Goal: Information Seeking & Learning: Learn about a topic

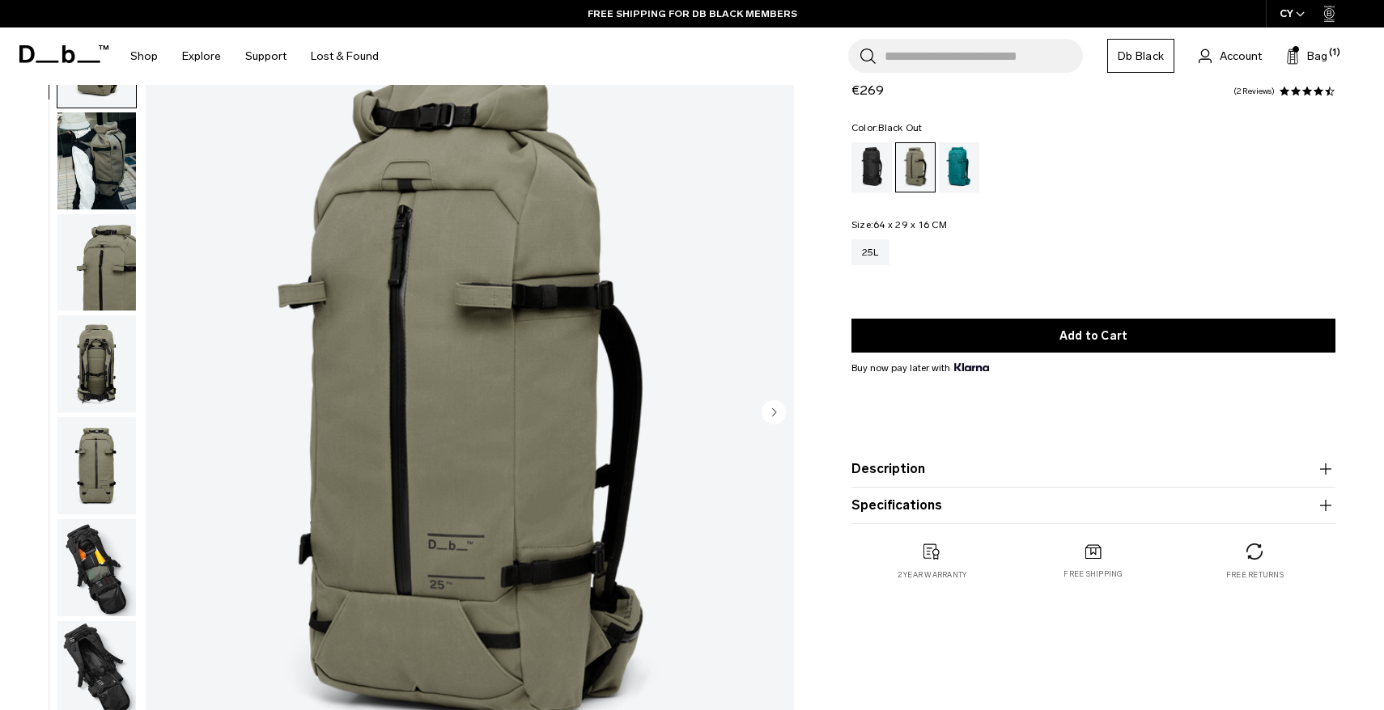
click at [888, 161] on div "Black Out" at bounding box center [871, 167] width 41 height 50
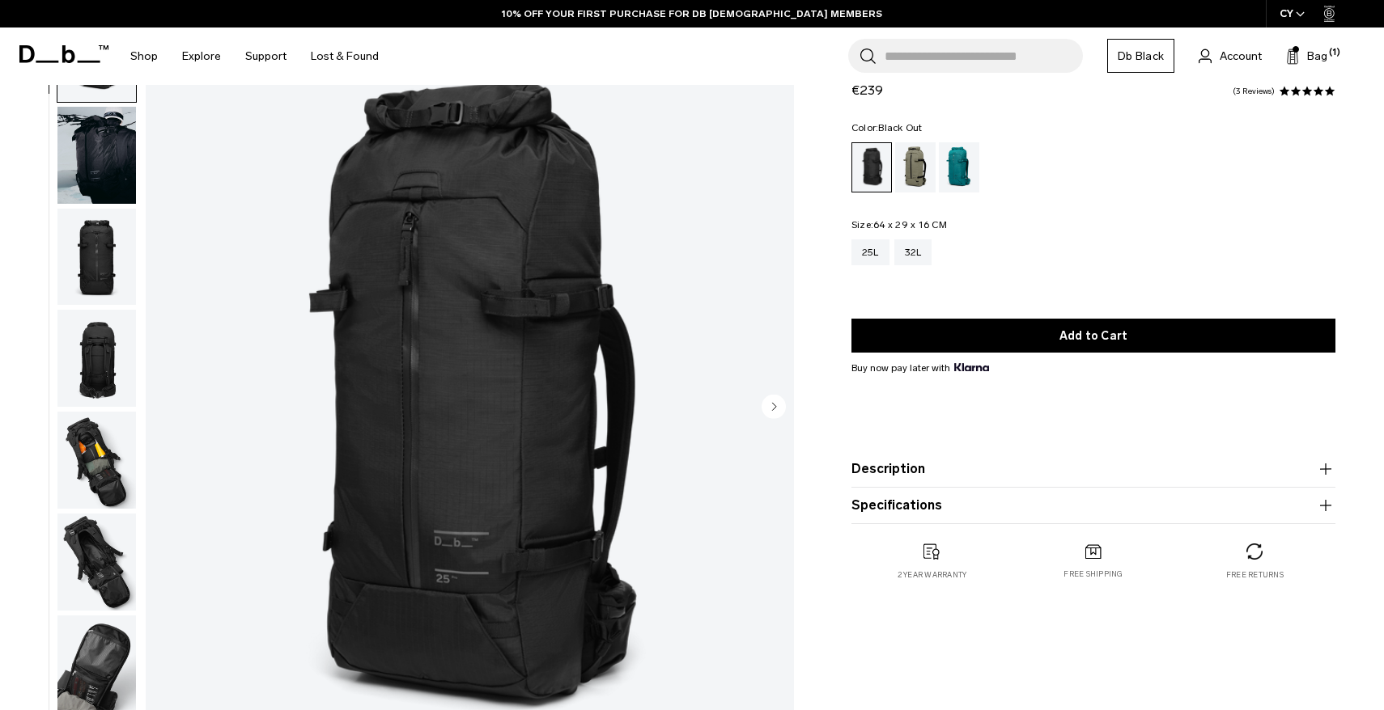
scroll to position [104, 0]
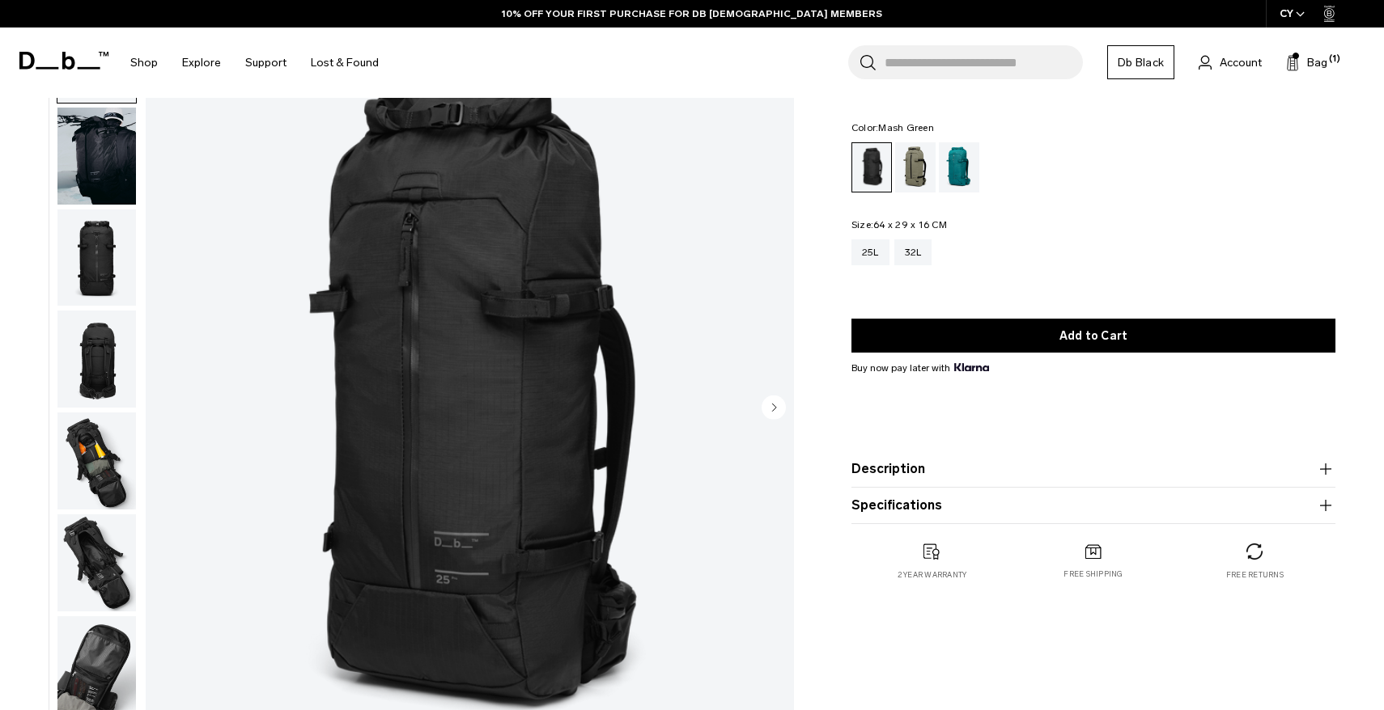
click at [918, 176] on div "Mash Green" at bounding box center [915, 167] width 41 height 50
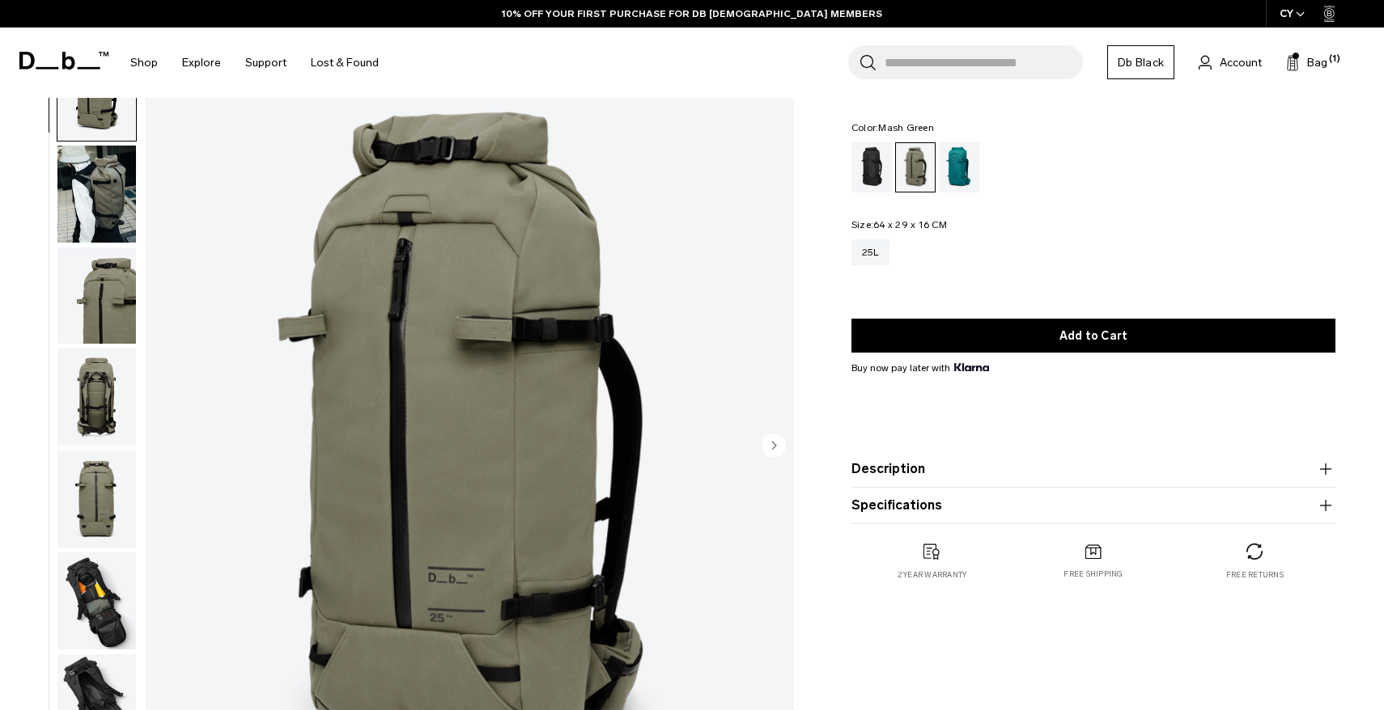
scroll to position [65, 0]
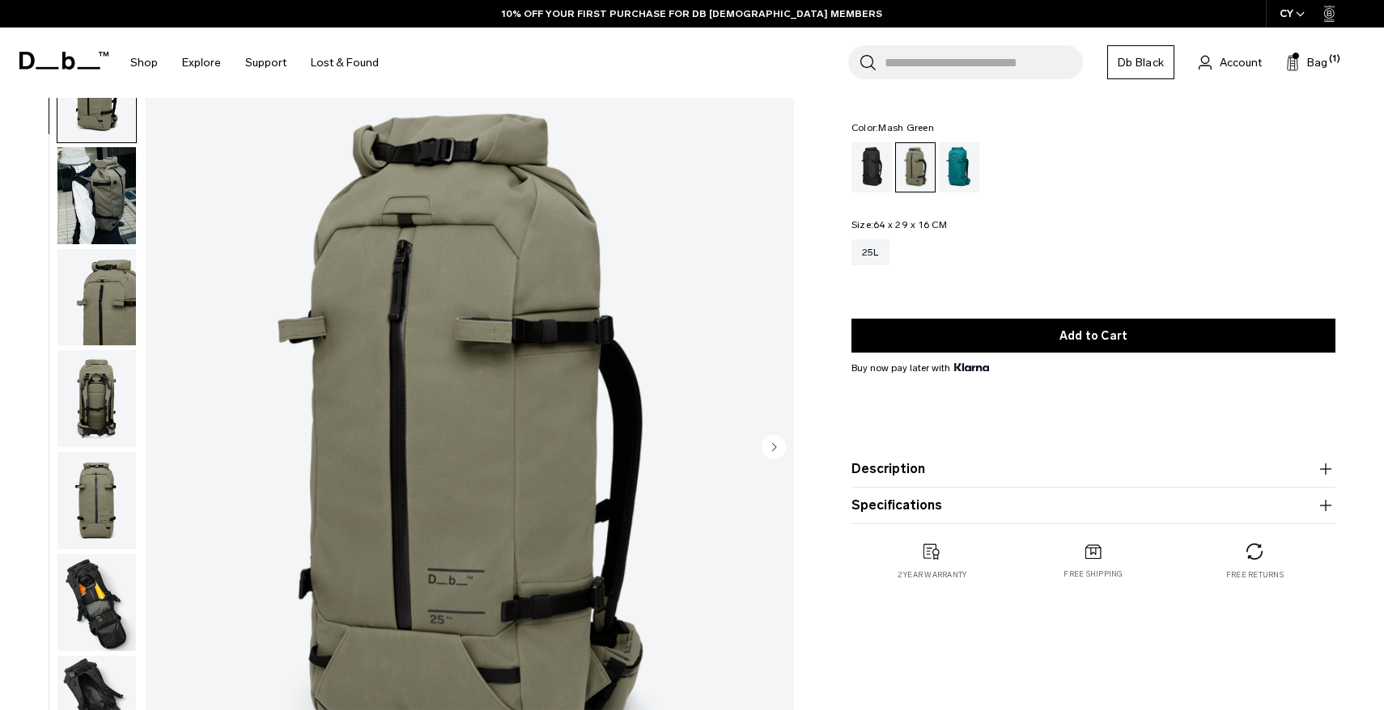
click at [113, 206] on img "button" at bounding box center [96, 195] width 78 height 97
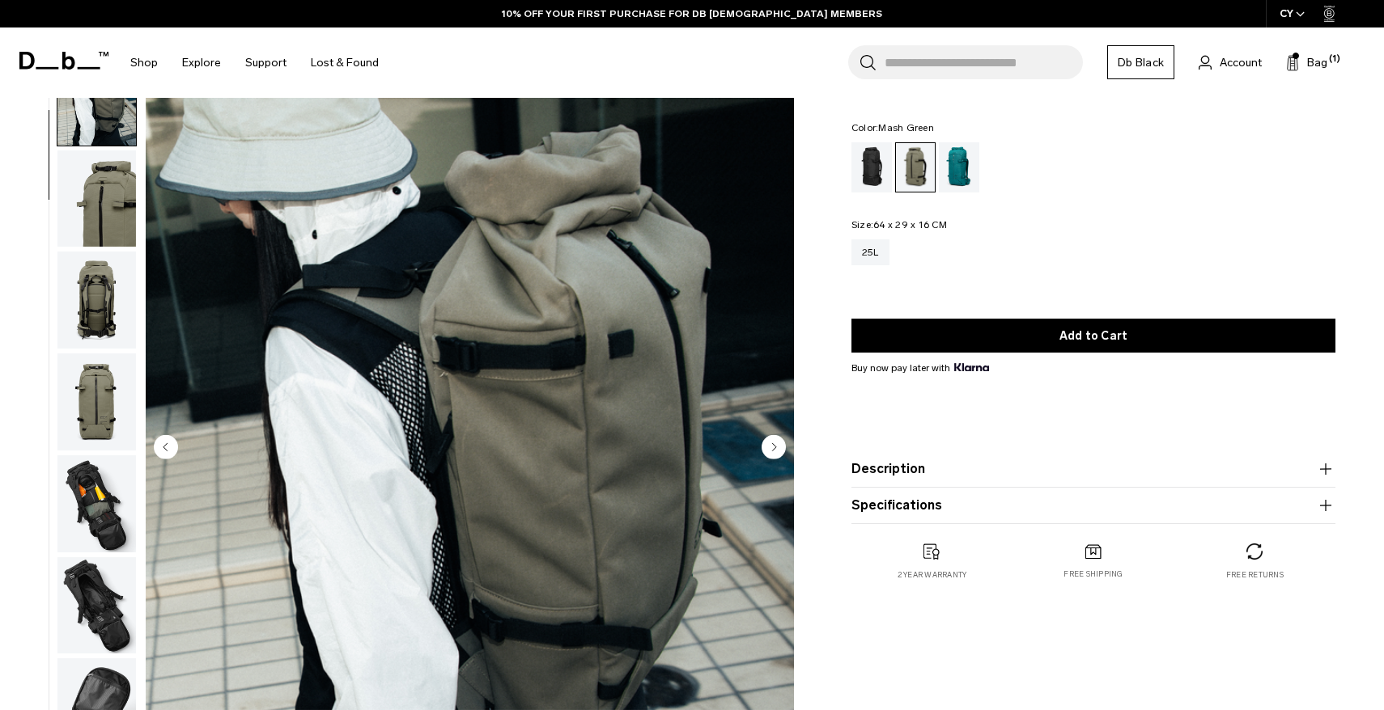
scroll to position [102, 0]
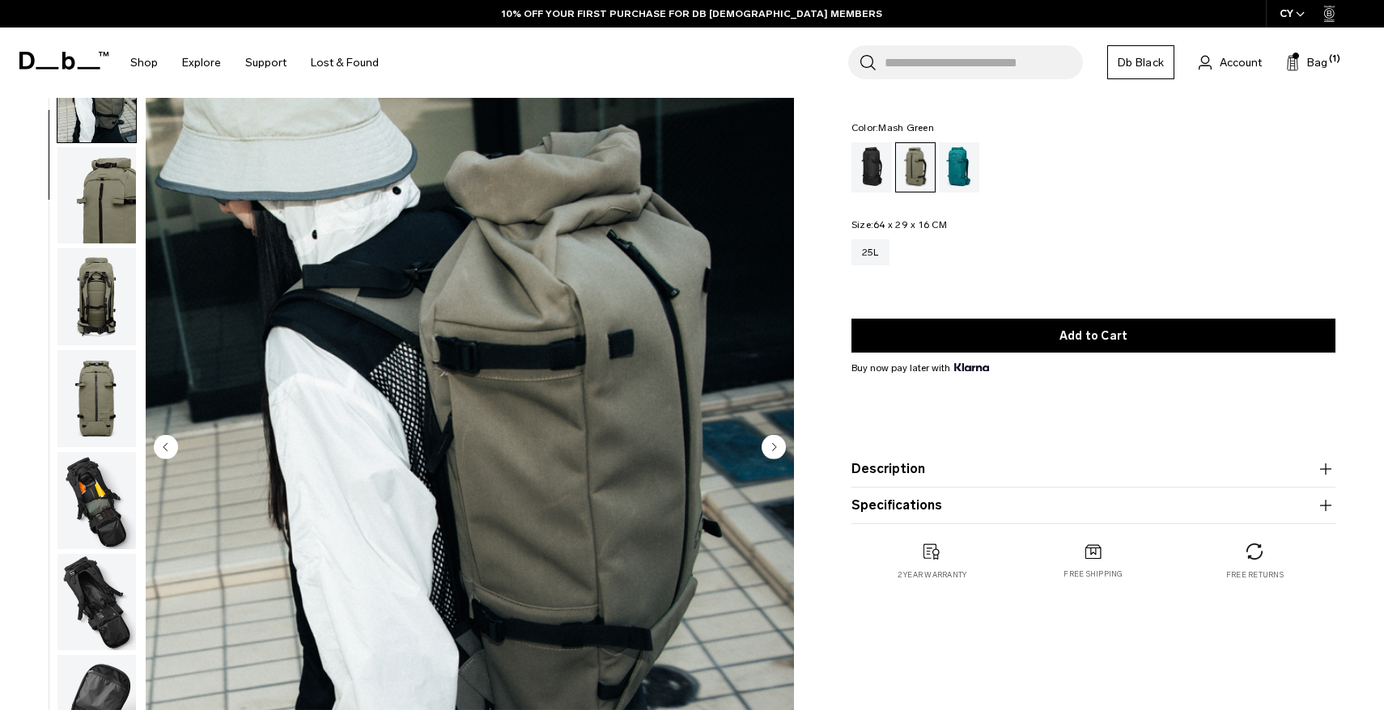
click at [115, 118] on img "button" at bounding box center [96, 93] width 78 height 97
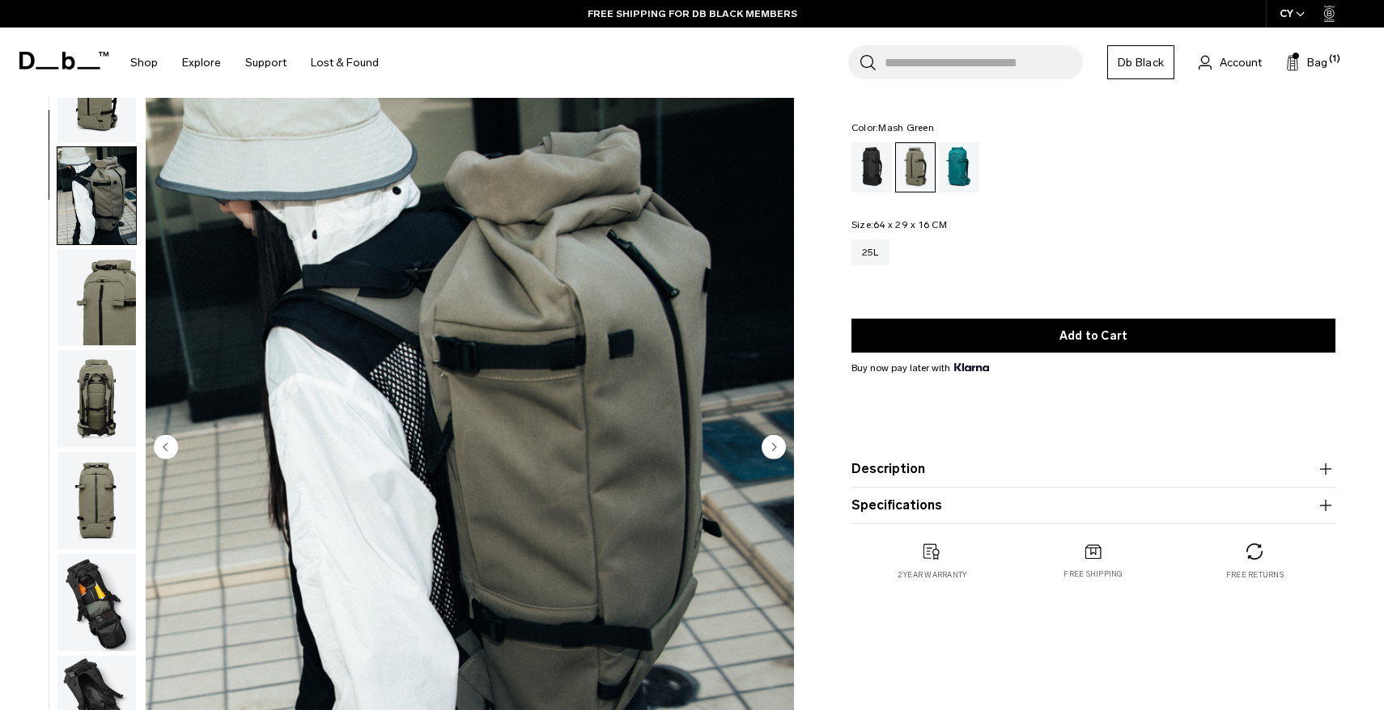
click at [115, 118] on img "button" at bounding box center [96, 93] width 78 height 97
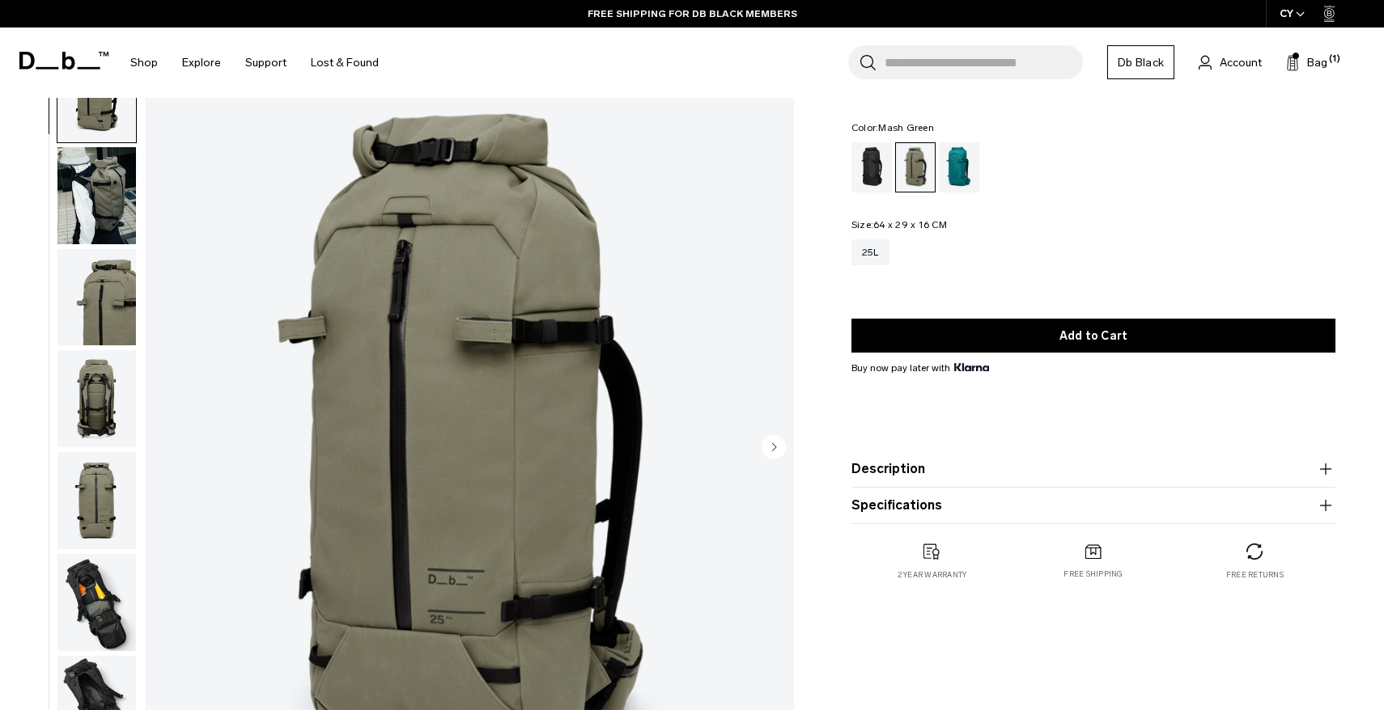
click at [102, 198] on img "button" at bounding box center [96, 195] width 78 height 97
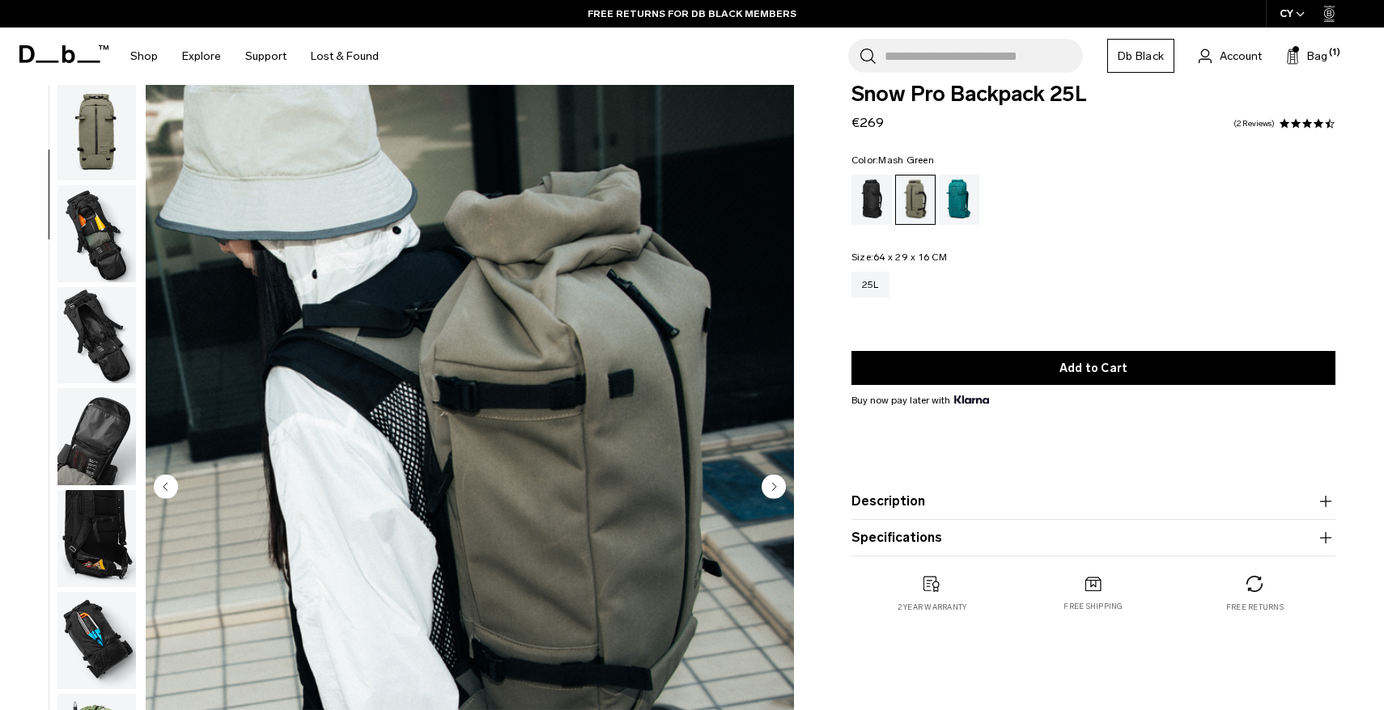
scroll to position [19, 0]
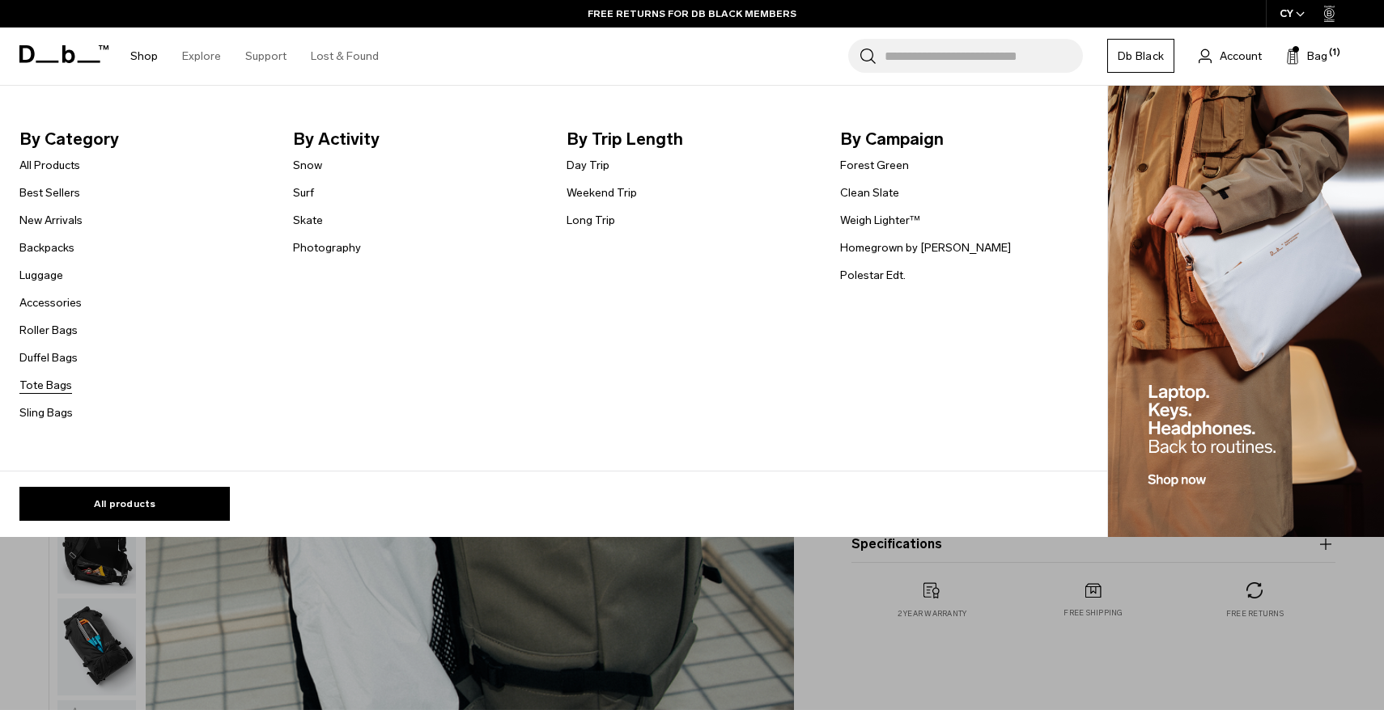
click at [45, 388] on link "Tote Bags" at bounding box center [45, 385] width 53 height 17
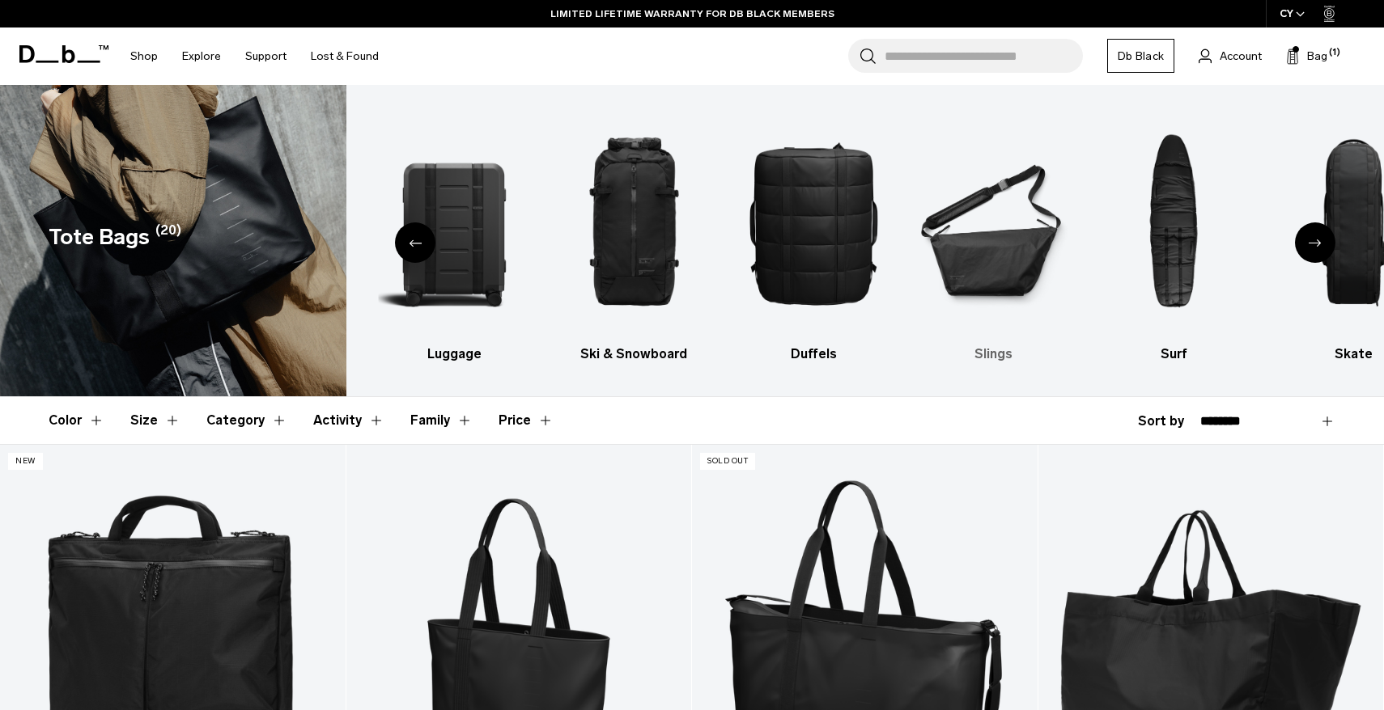
click at [993, 261] on img "6 / 10" at bounding box center [993, 222] width 151 height 227
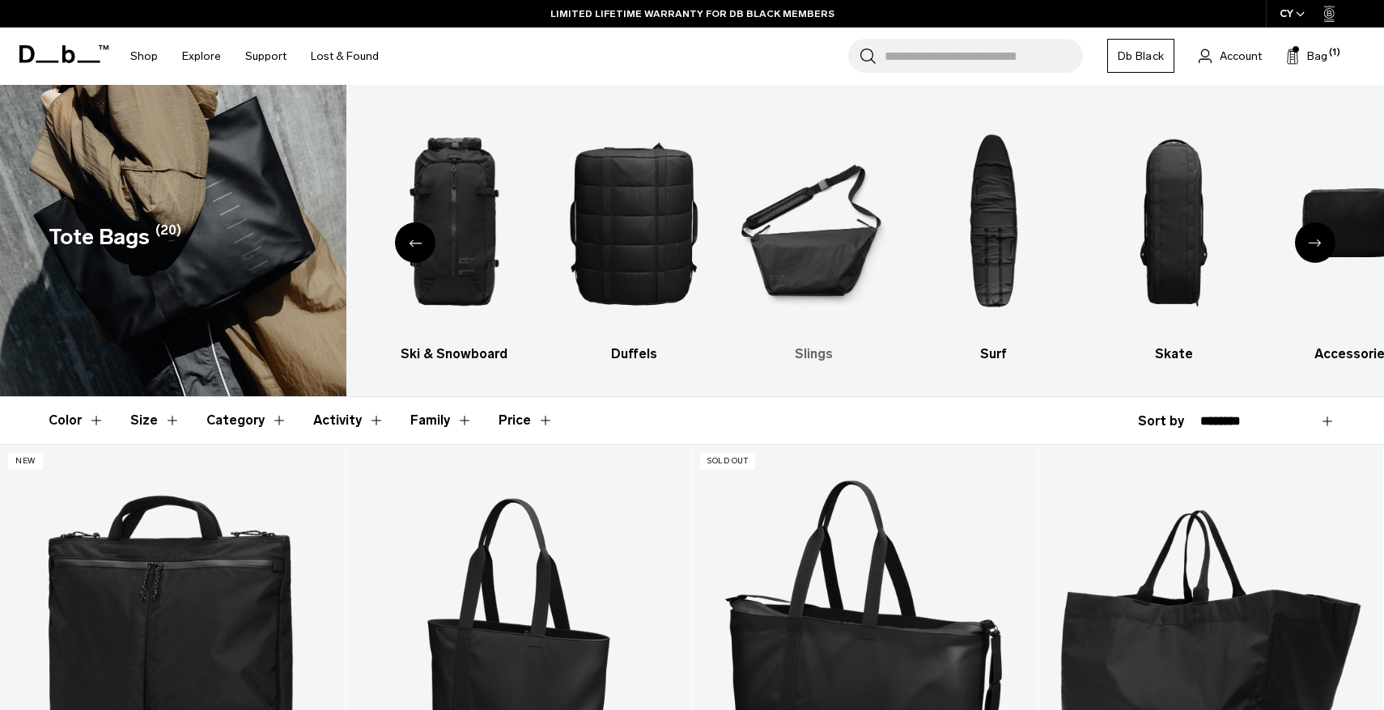
click at [803, 248] on img "6 / 10" at bounding box center [813, 222] width 151 height 227
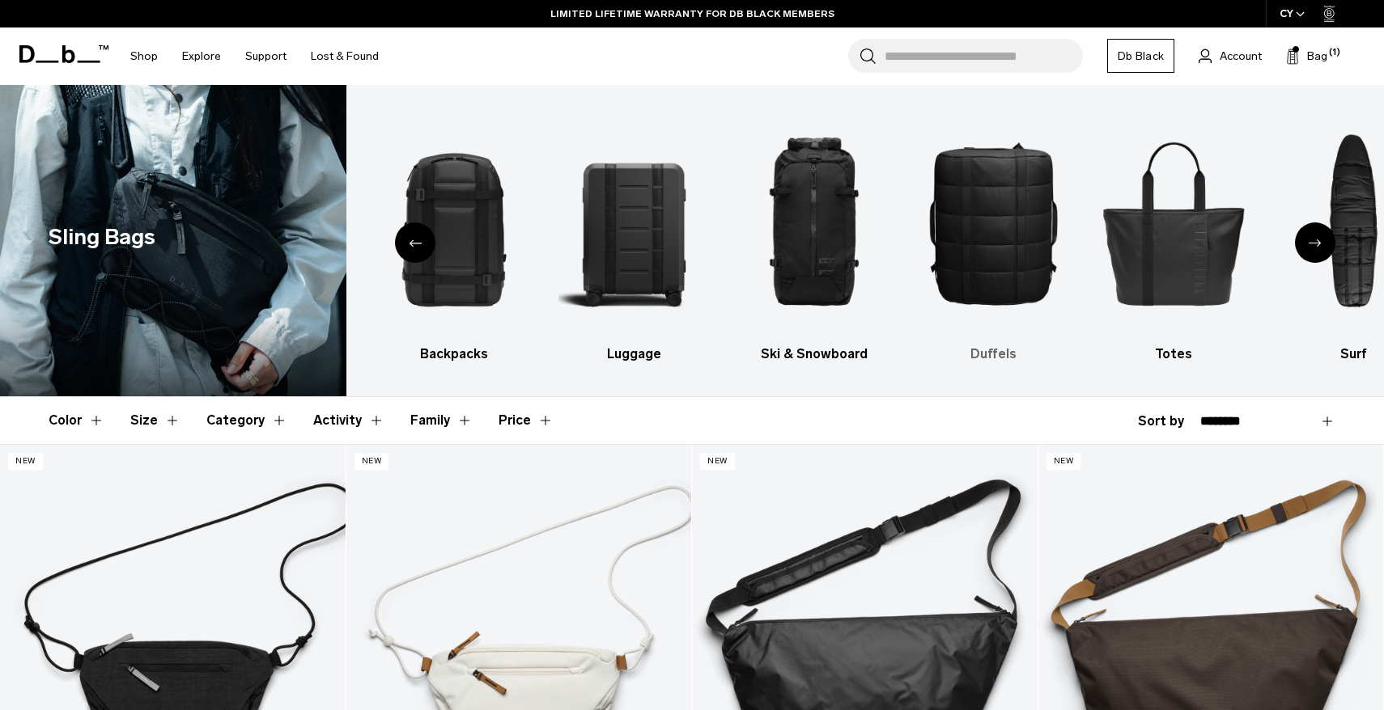
click at [992, 246] on img "5 / 10" at bounding box center [993, 222] width 151 height 227
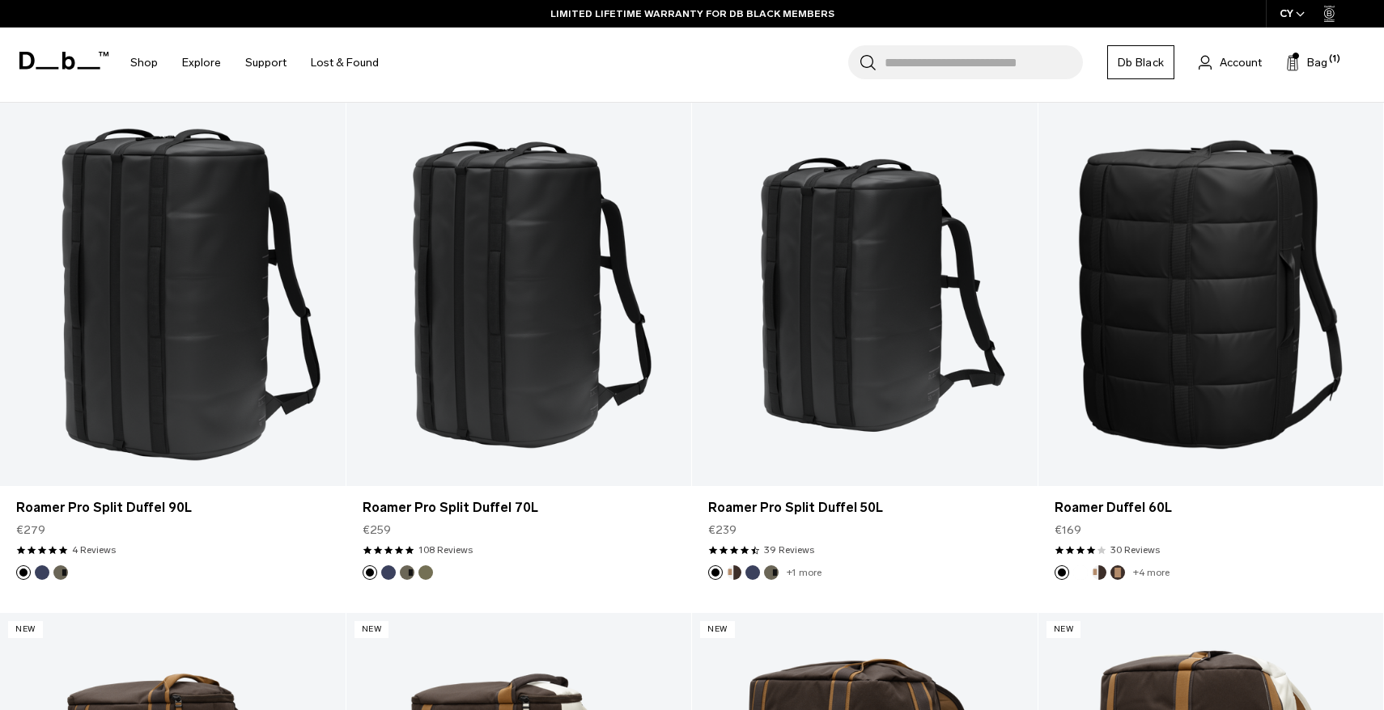
scroll to position [346, 0]
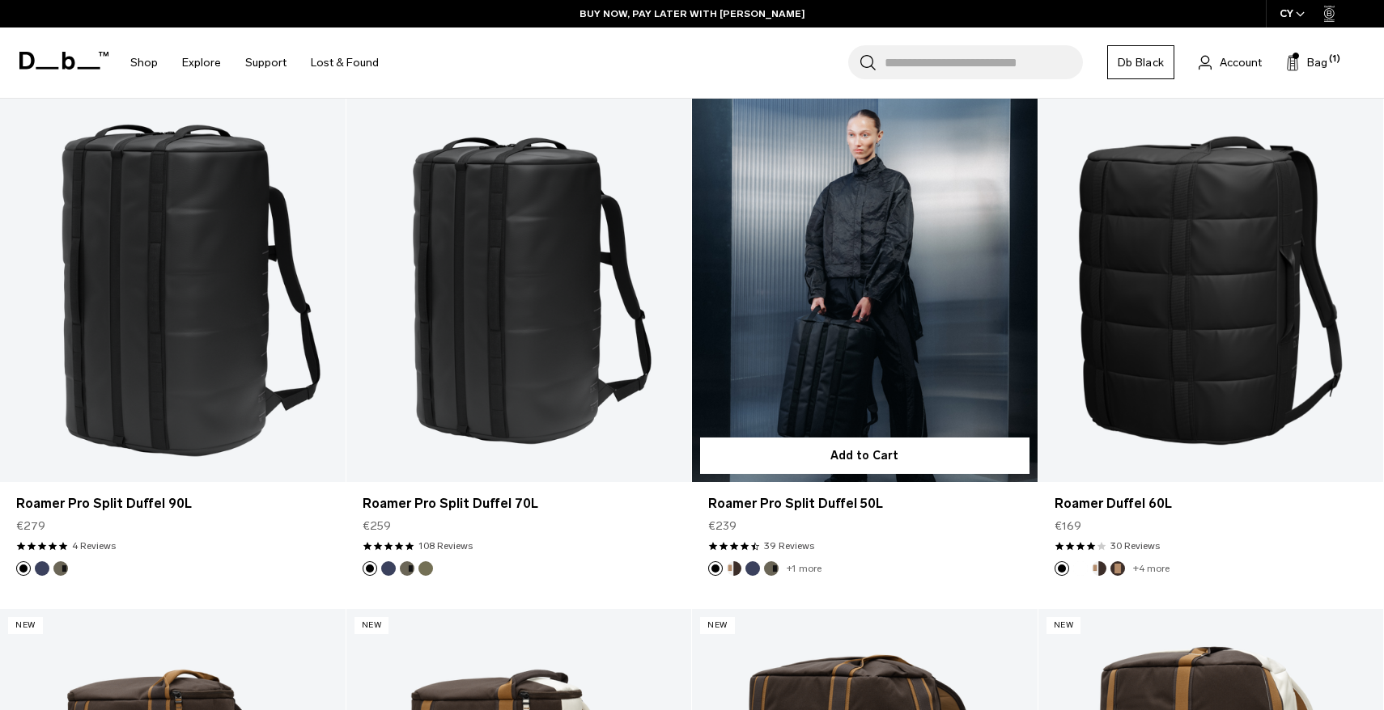
click at [896, 223] on link "Roamer Pro Split Duffel 50L" at bounding box center [865, 291] width 346 height 384
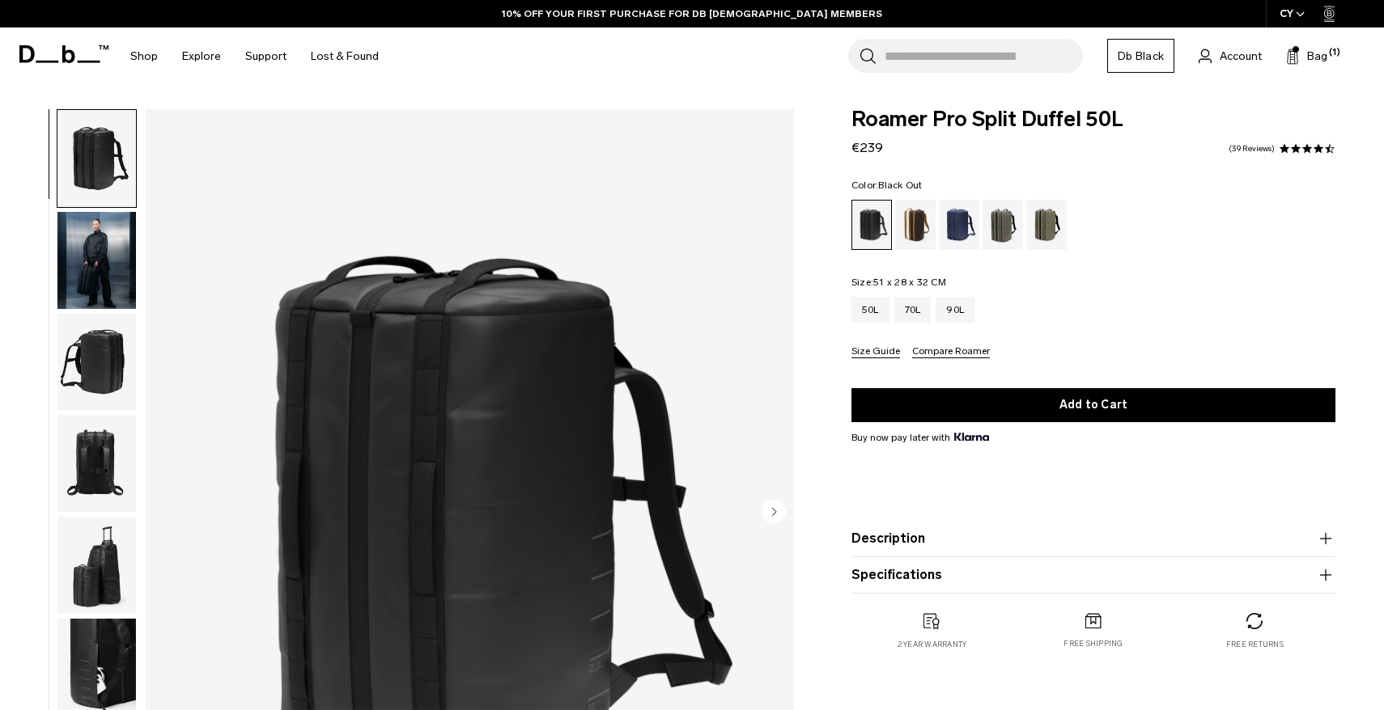
click at [95, 255] on img "button" at bounding box center [96, 260] width 78 height 97
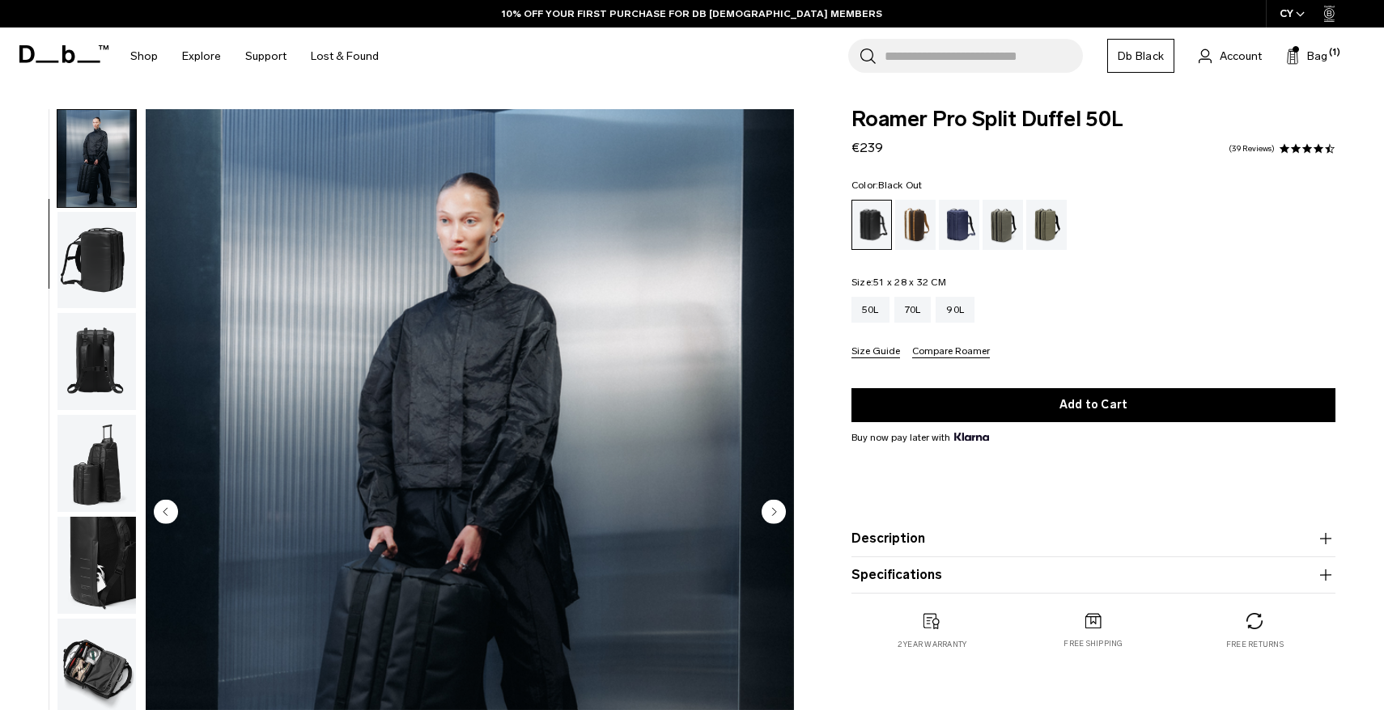
click at [102, 346] on img "button" at bounding box center [96, 361] width 78 height 97
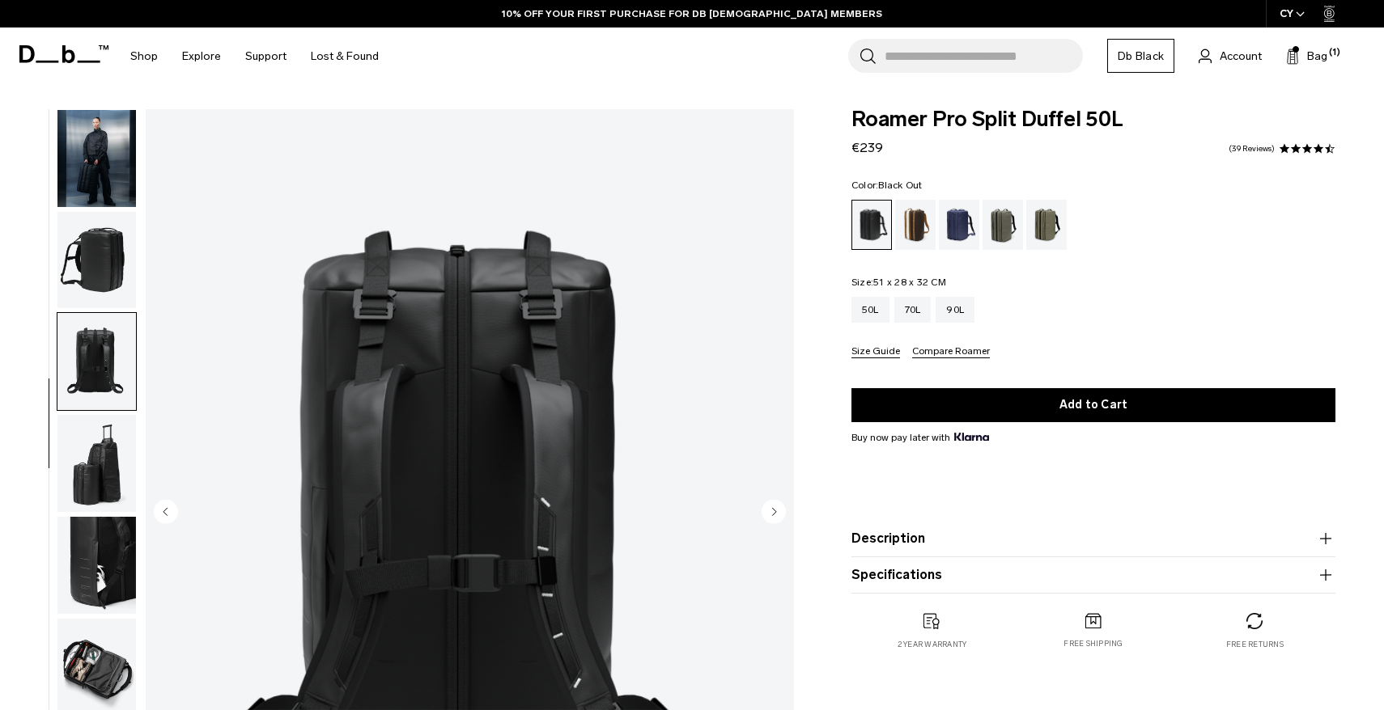
scroll to position [104, 0]
click at [113, 444] on img "button" at bounding box center [96, 461] width 78 height 97
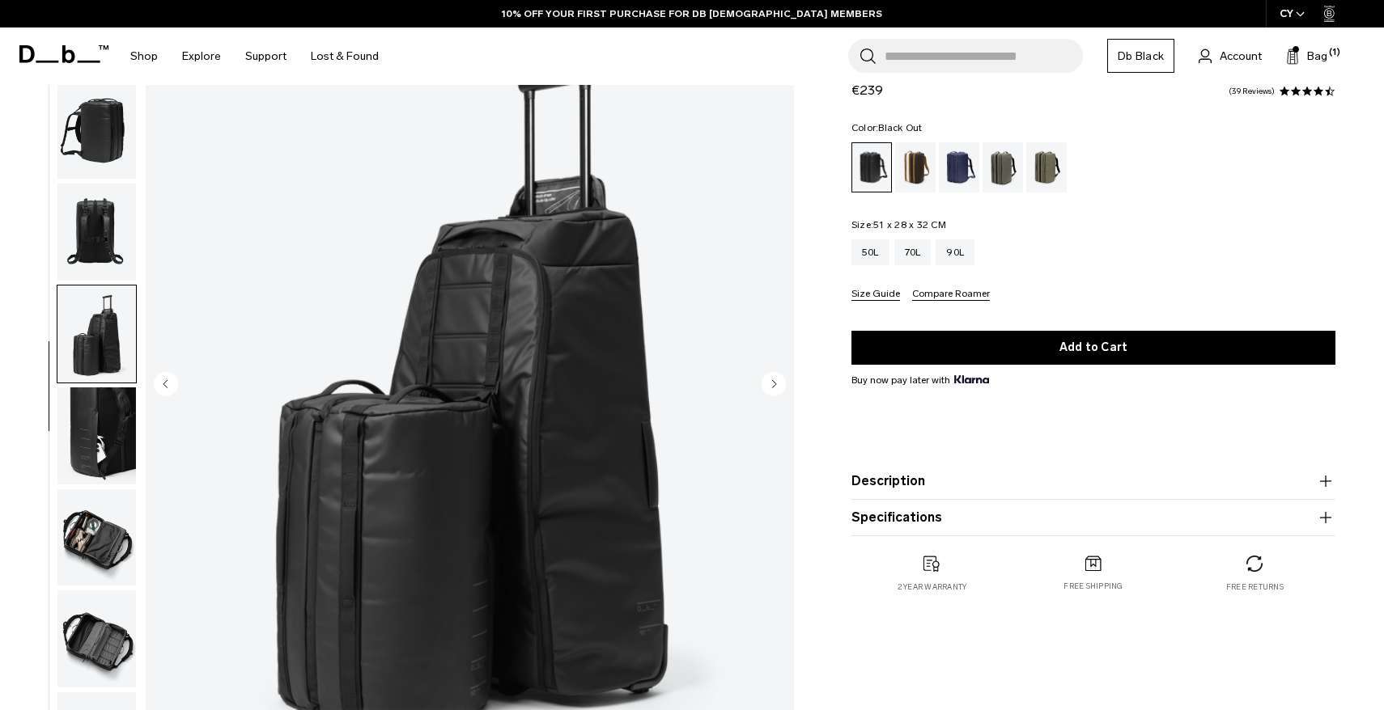
scroll to position [132, 0]
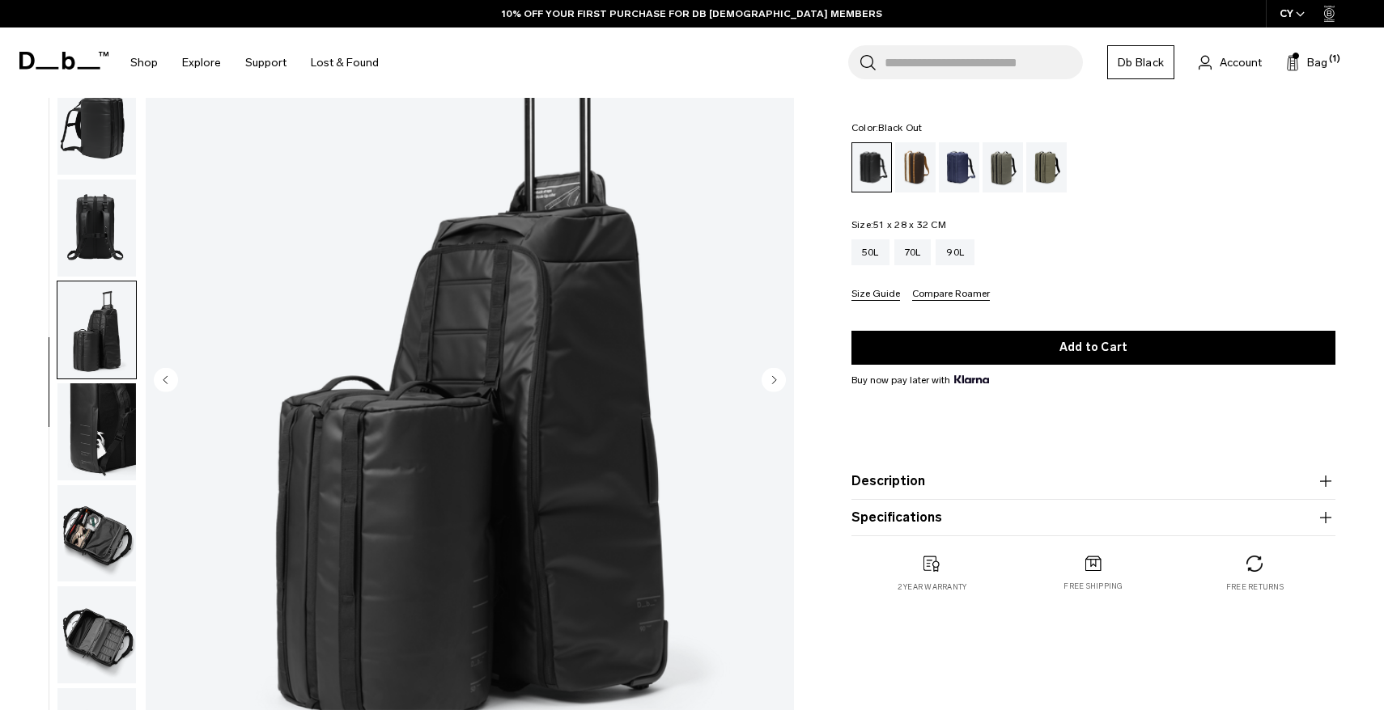
click at [99, 528] on img "button" at bounding box center [96, 534] width 78 height 97
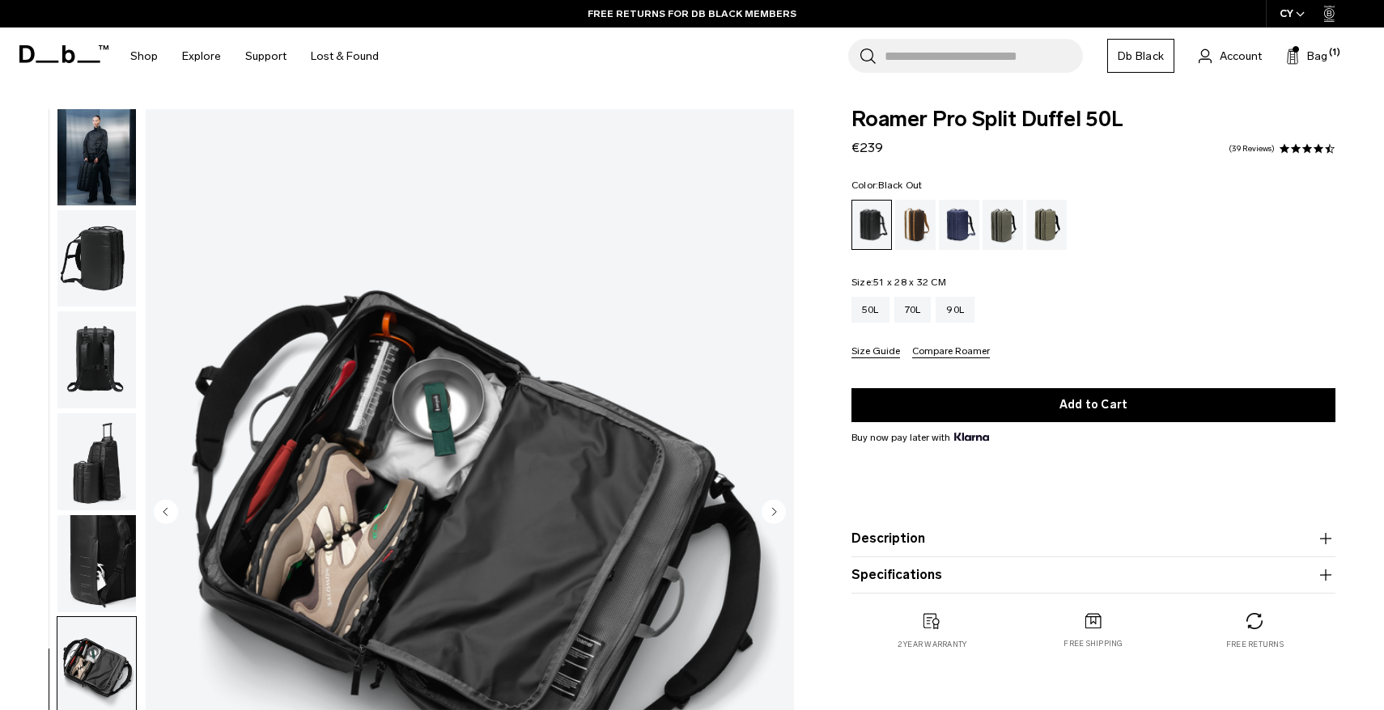
scroll to position [0, 0]
click at [910, 225] on div "Cappuccino" at bounding box center [915, 225] width 41 height 50
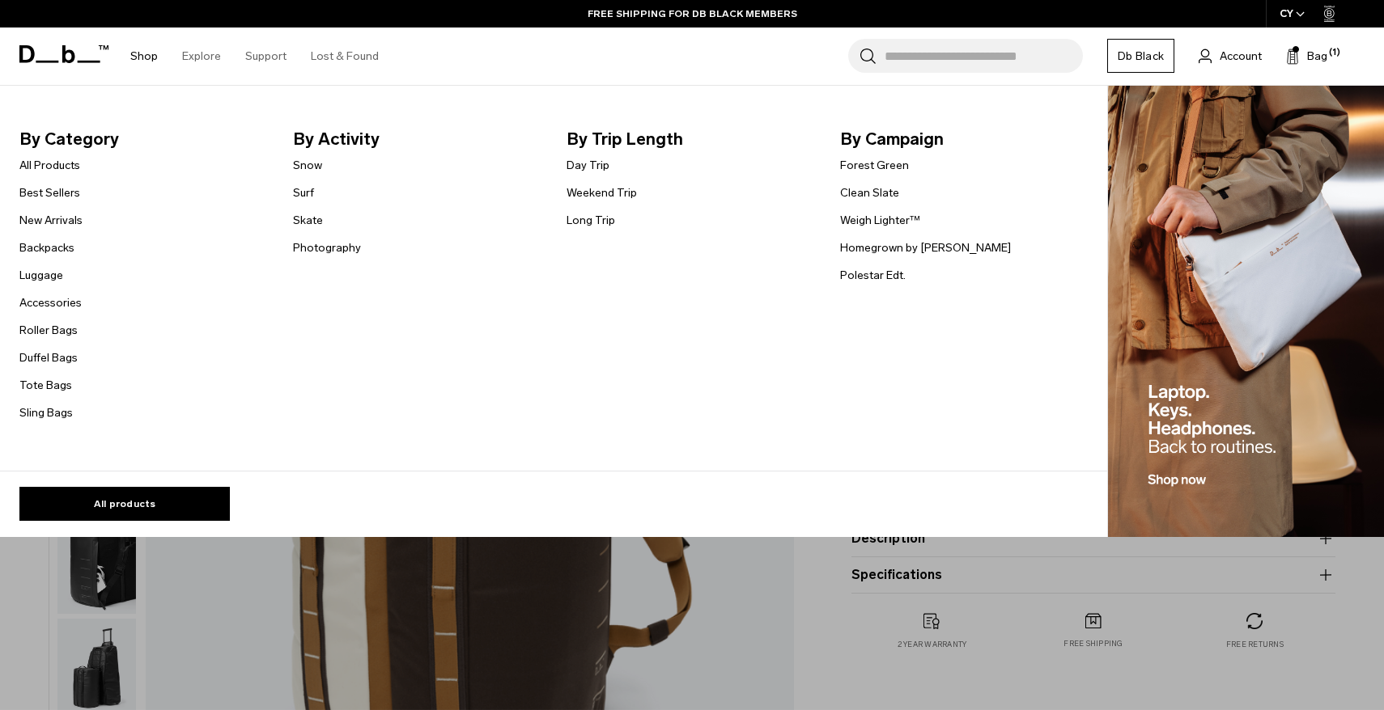
click at [143, 57] on link "Shop" at bounding box center [144, 56] width 28 height 57
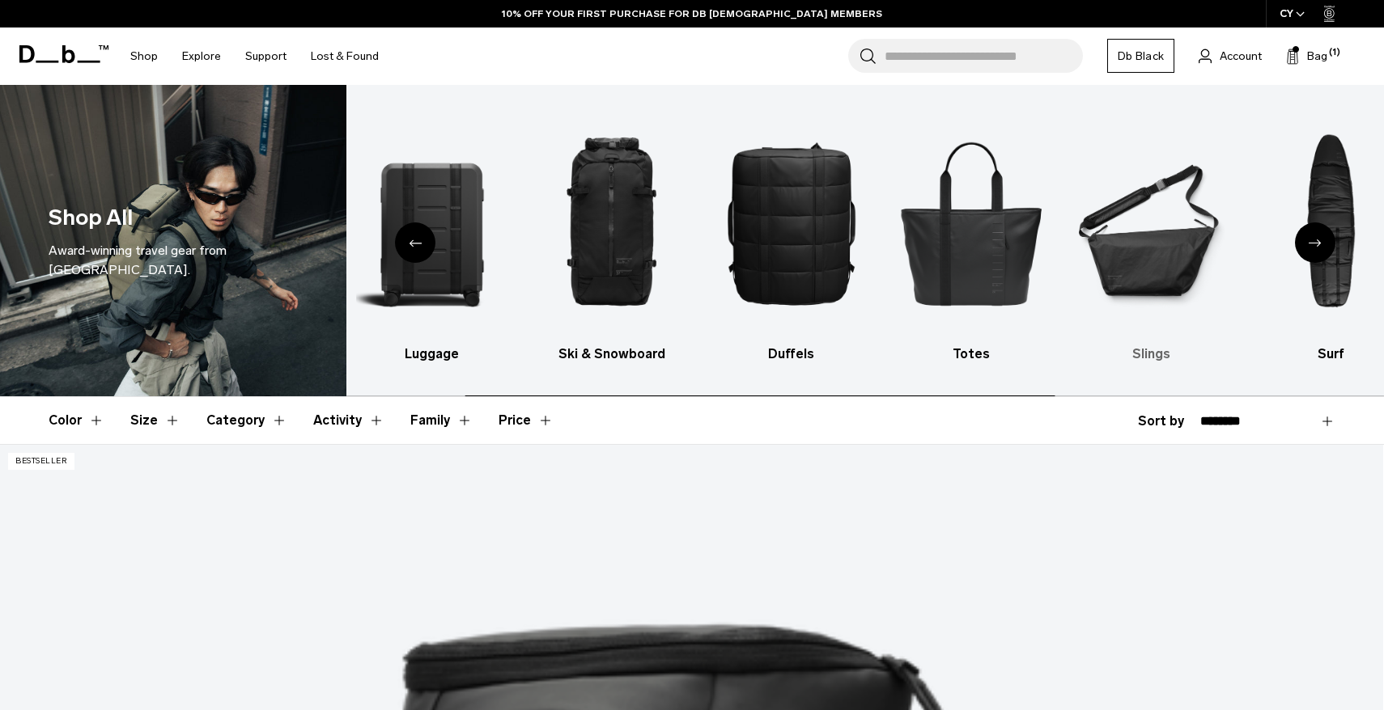
click at [1075, 253] on img "6 / 10" at bounding box center [1150, 222] width 151 height 227
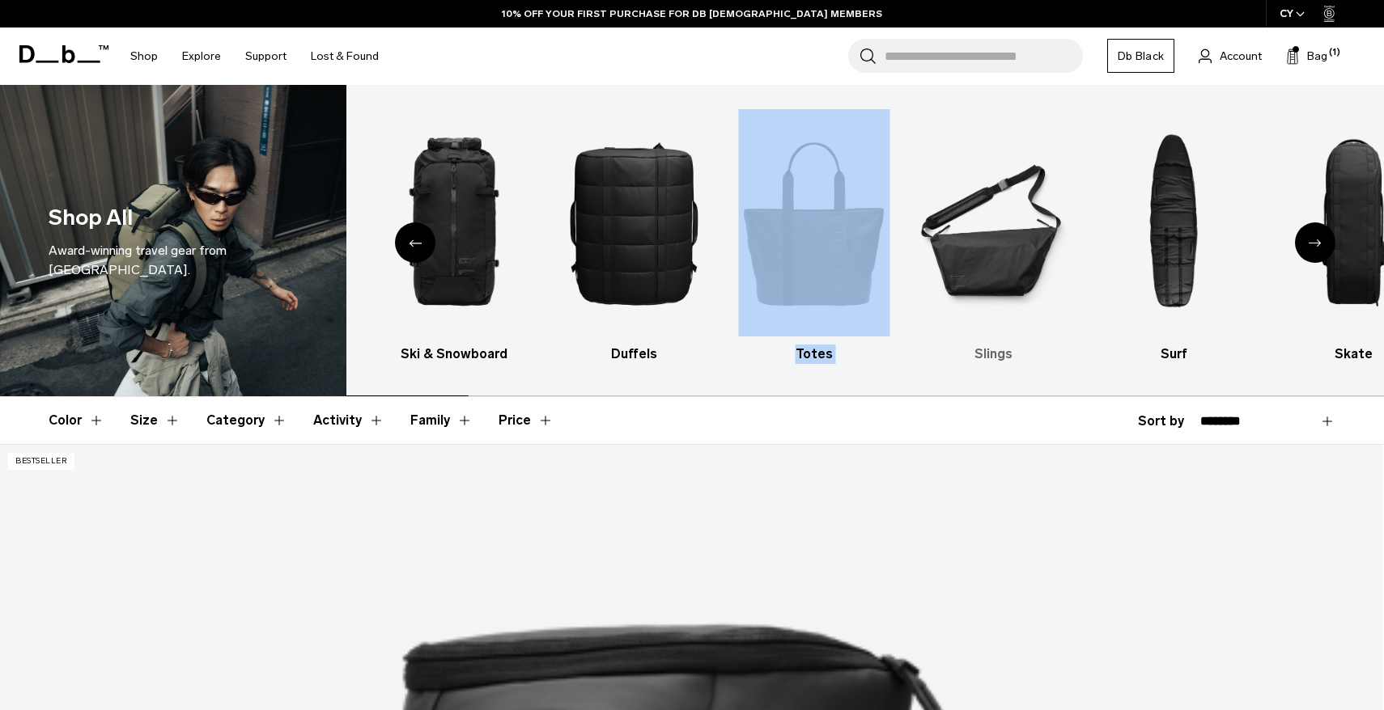
drag, startPoint x: 1254, startPoint y: 241, endPoint x: 909, endPoint y: 241, distance: 345.5
click at [914, 241] on div "Backpacks Luggage Ski & Snowboard Duffels Totes Slings Surf Skate Accessories P…" at bounding box center [865, 241] width 1038 height 312
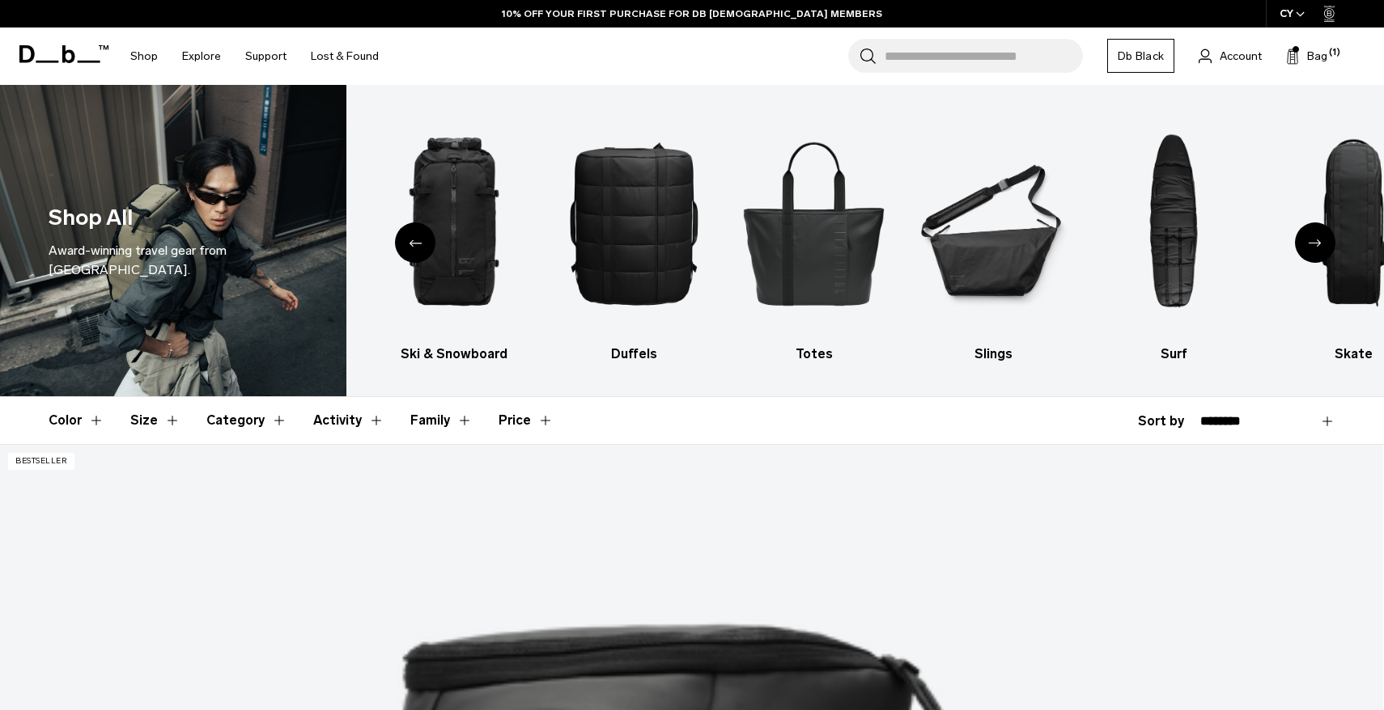
click at [1321, 240] on icon "Next slide" at bounding box center [1314, 243] width 13 height 7
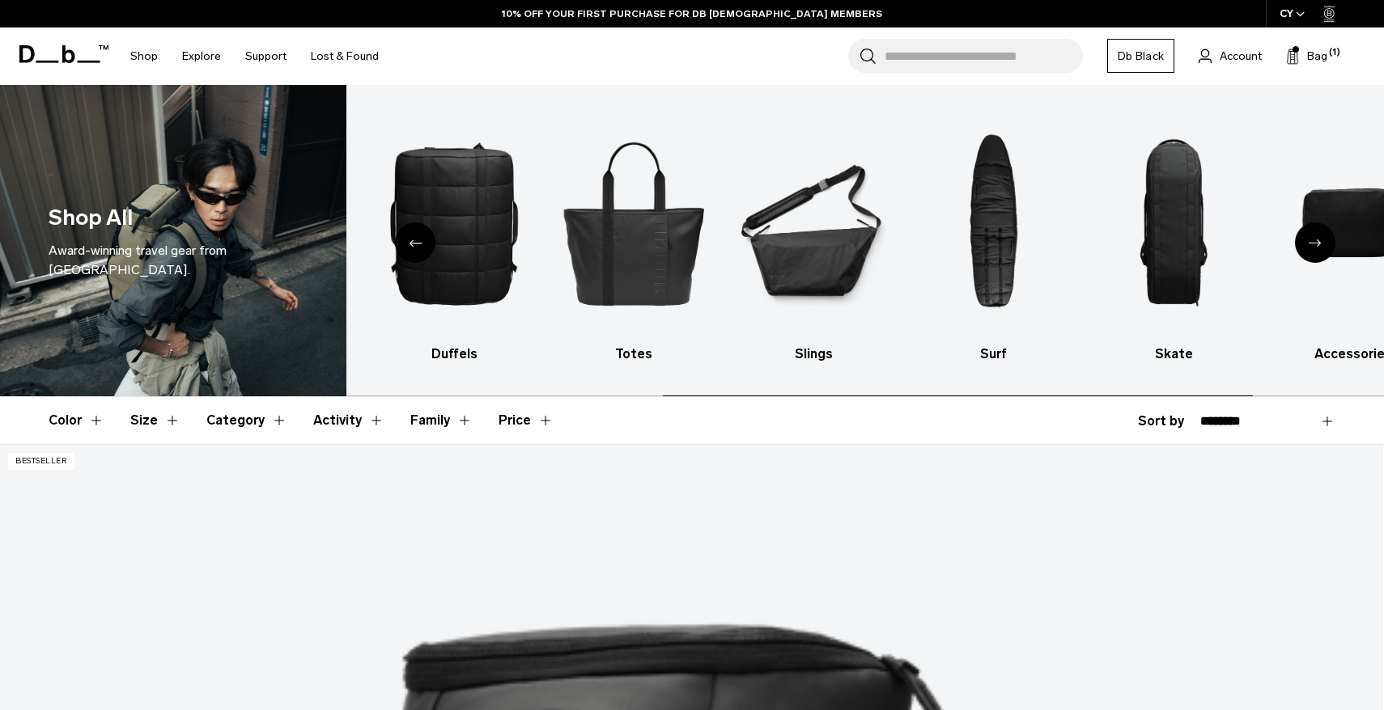
click at [1321, 240] on icon "Next slide" at bounding box center [1314, 243] width 13 height 7
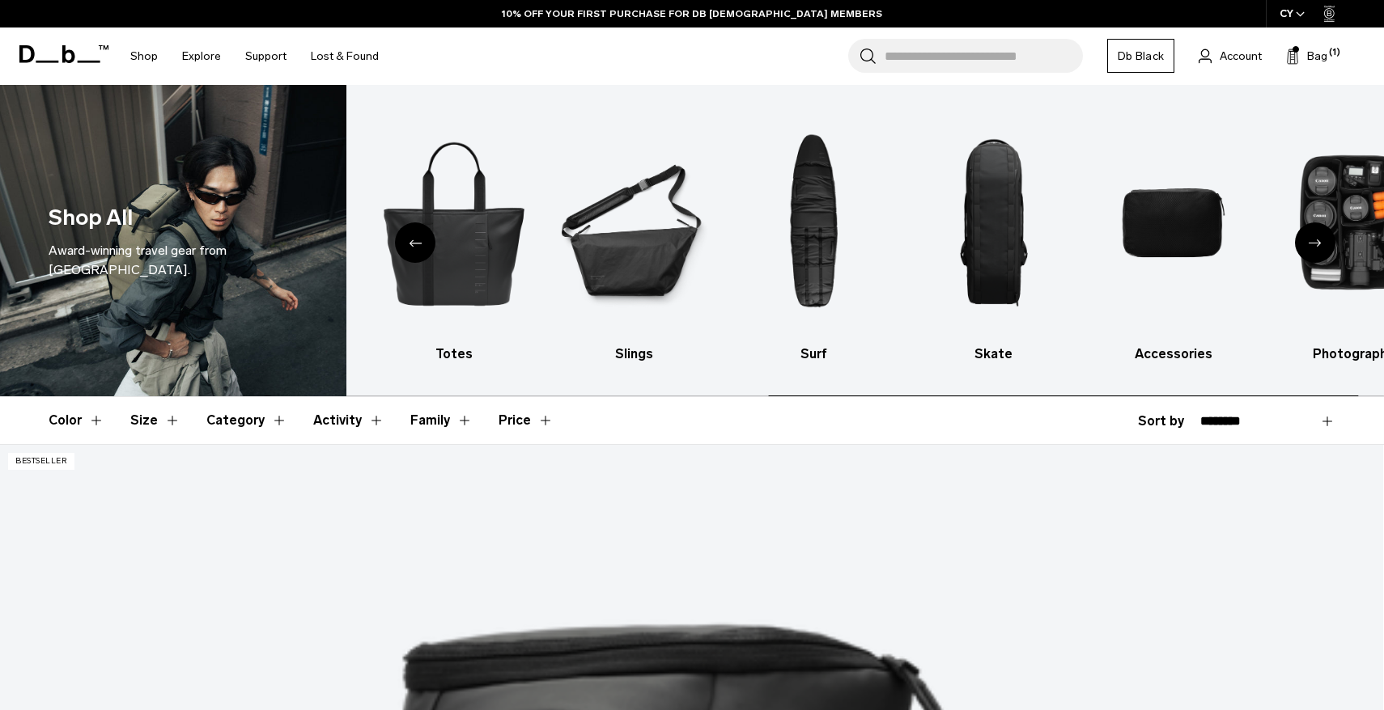
click at [1321, 240] on icon "Next slide" at bounding box center [1314, 243] width 13 height 7
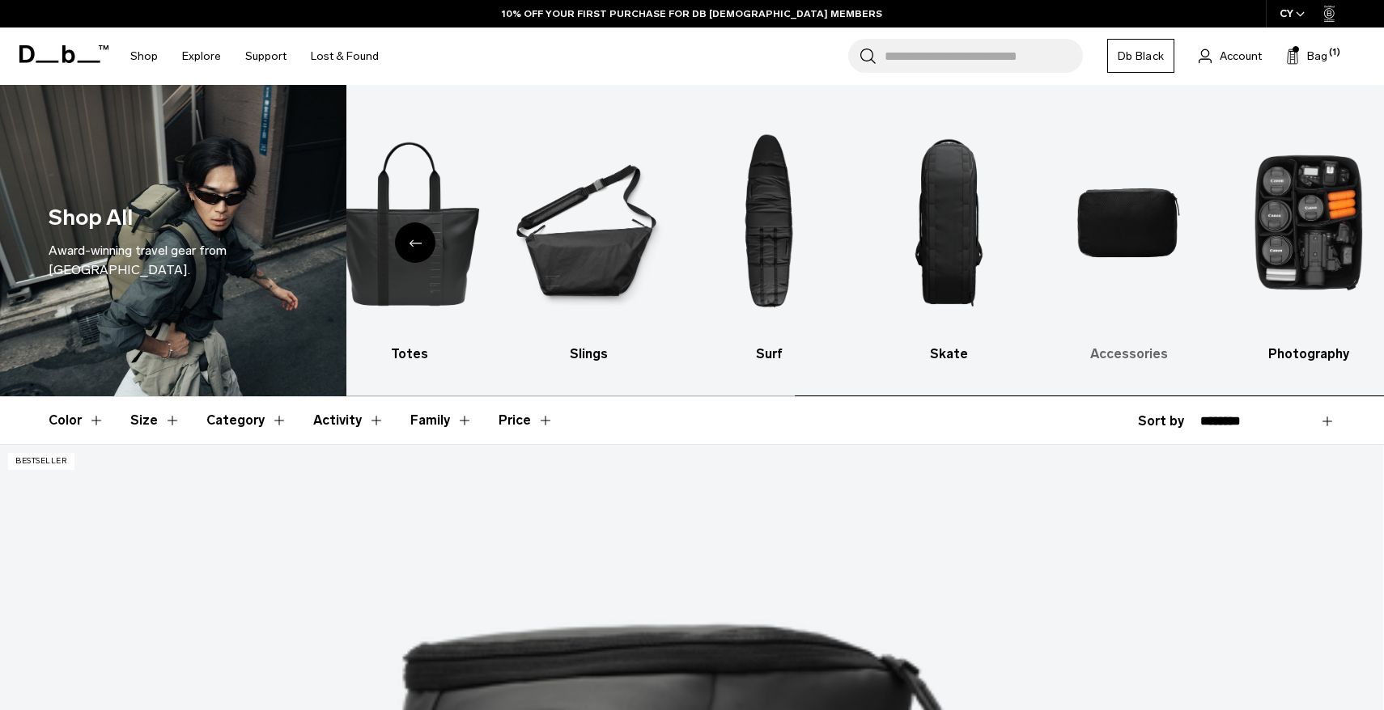
click at [1141, 232] on img "9 / 10" at bounding box center [1128, 222] width 151 height 227
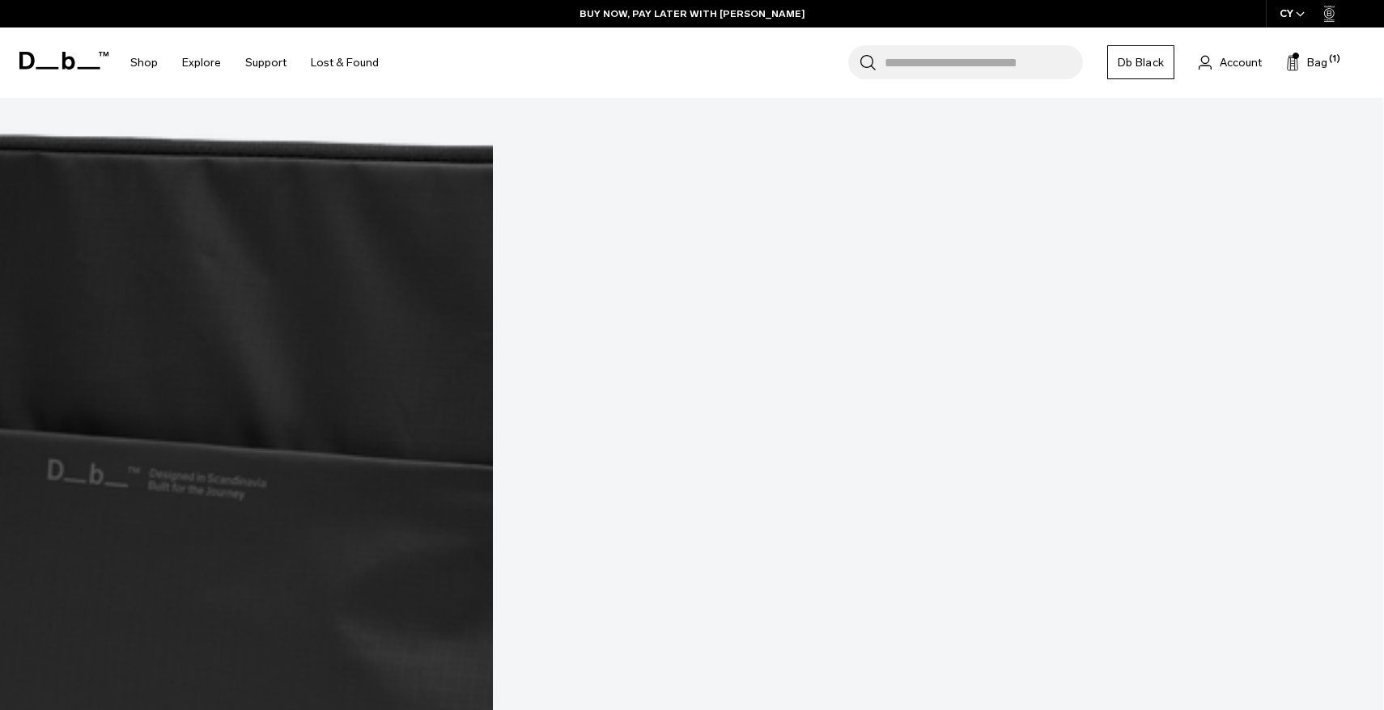
scroll to position [4315, 0]
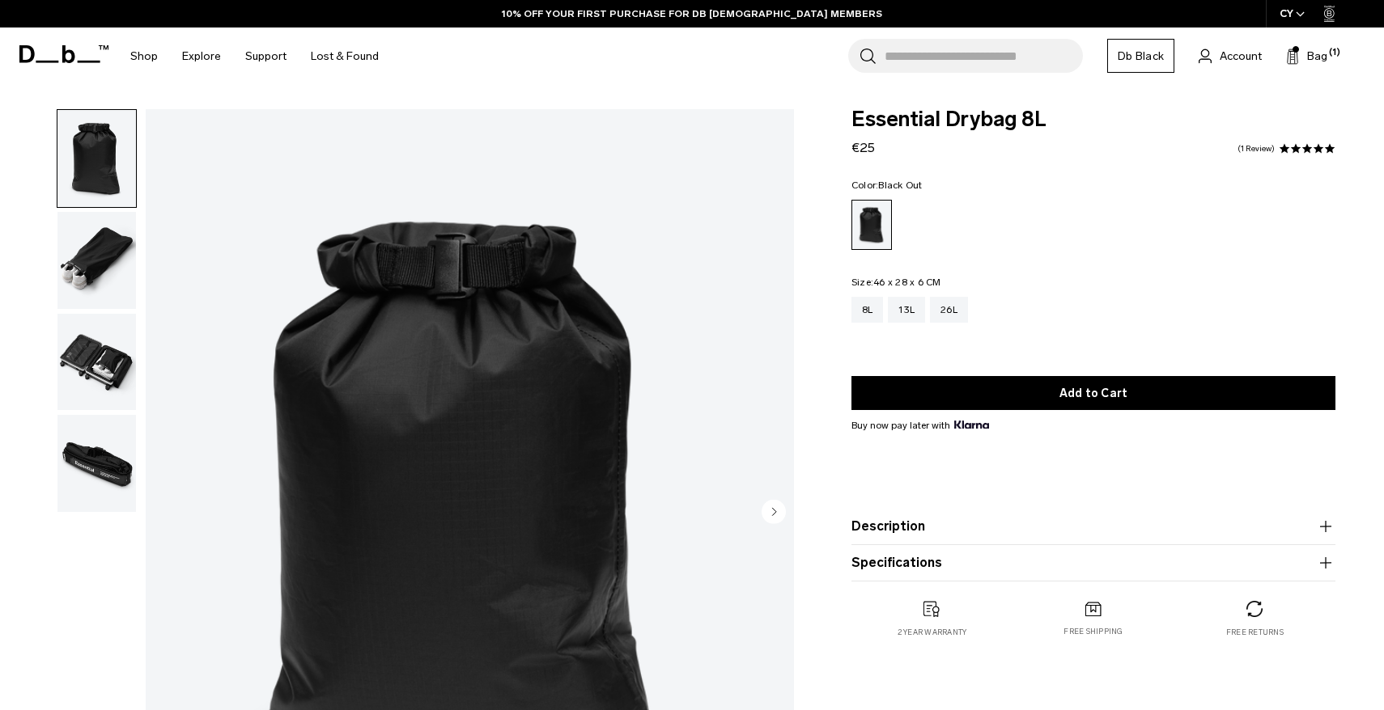
click at [107, 353] on img "button" at bounding box center [96, 362] width 78 height 97
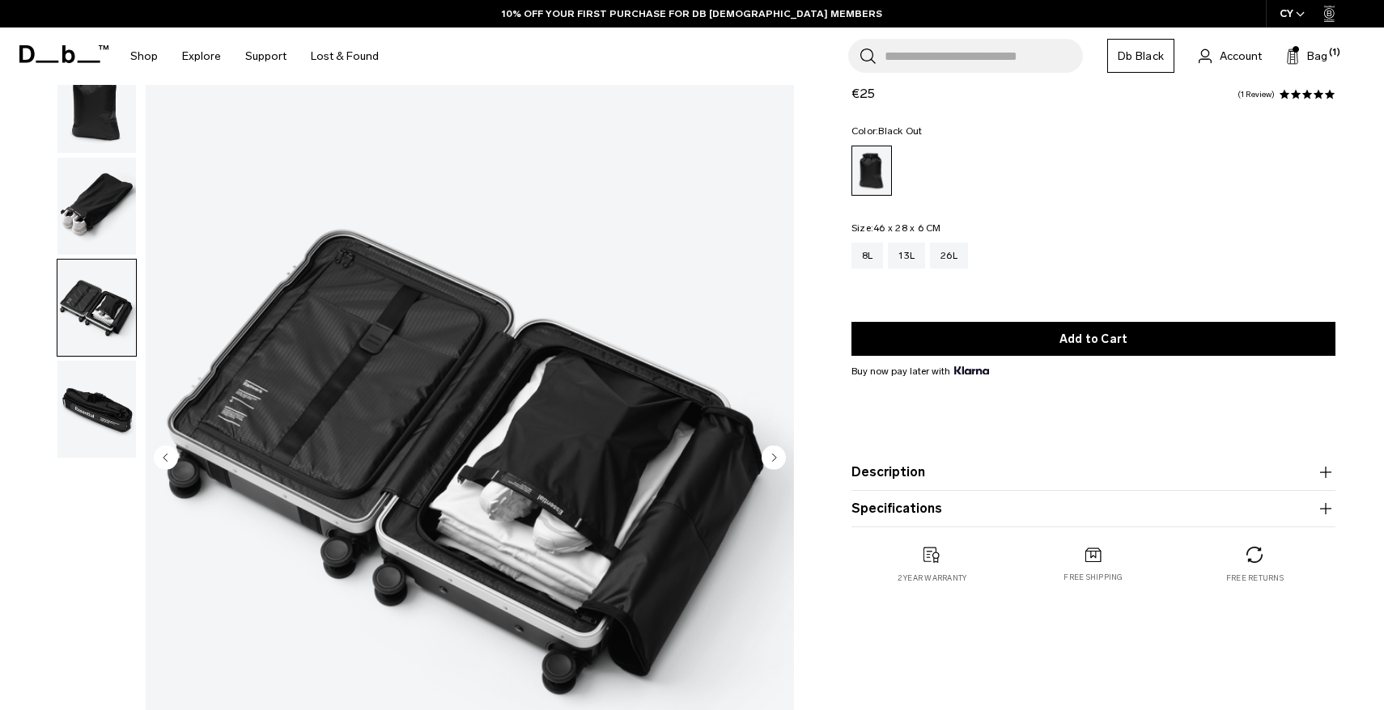
scroll to position [76, 0]
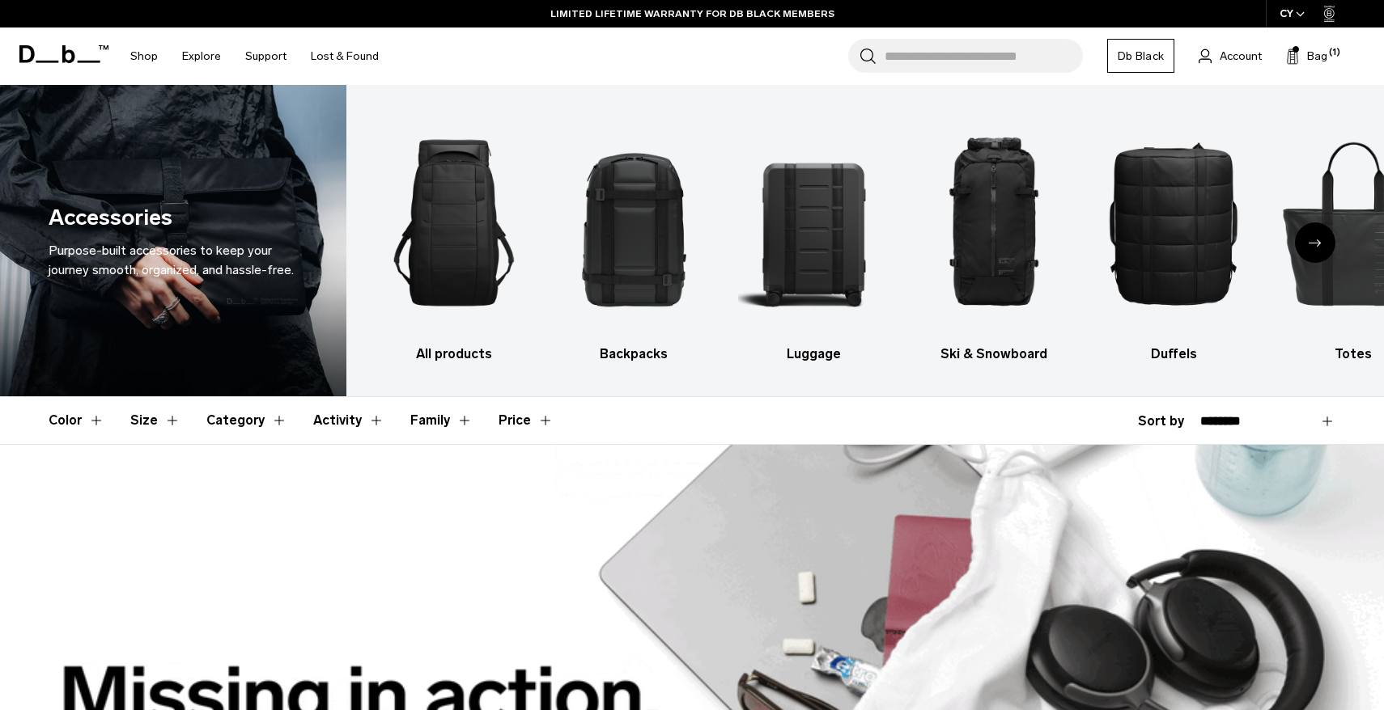
click at [923, 46] on input "Search for Bags, Luggage..." at bounding box center [983, 56] width 198 height 34
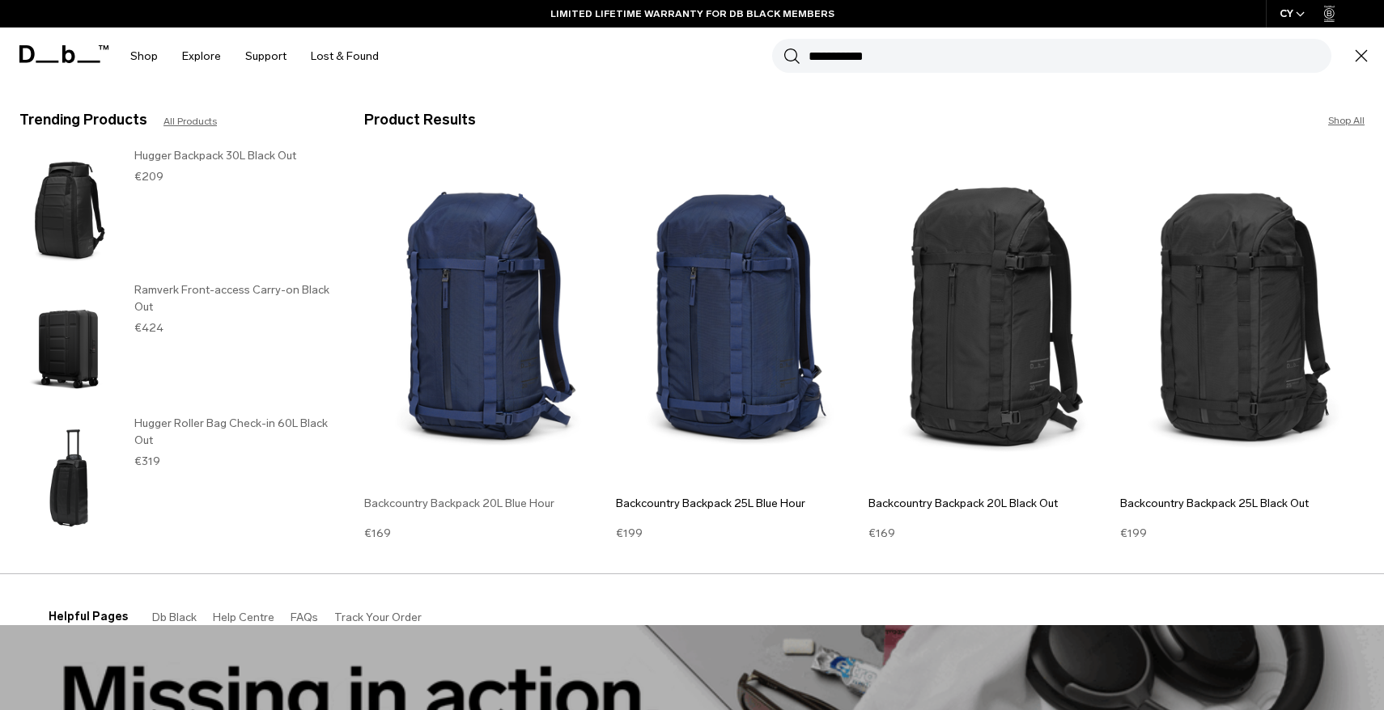
type input "**********"
click at [503, 348] on img at bounding box center [486, 320] width 244 height 329
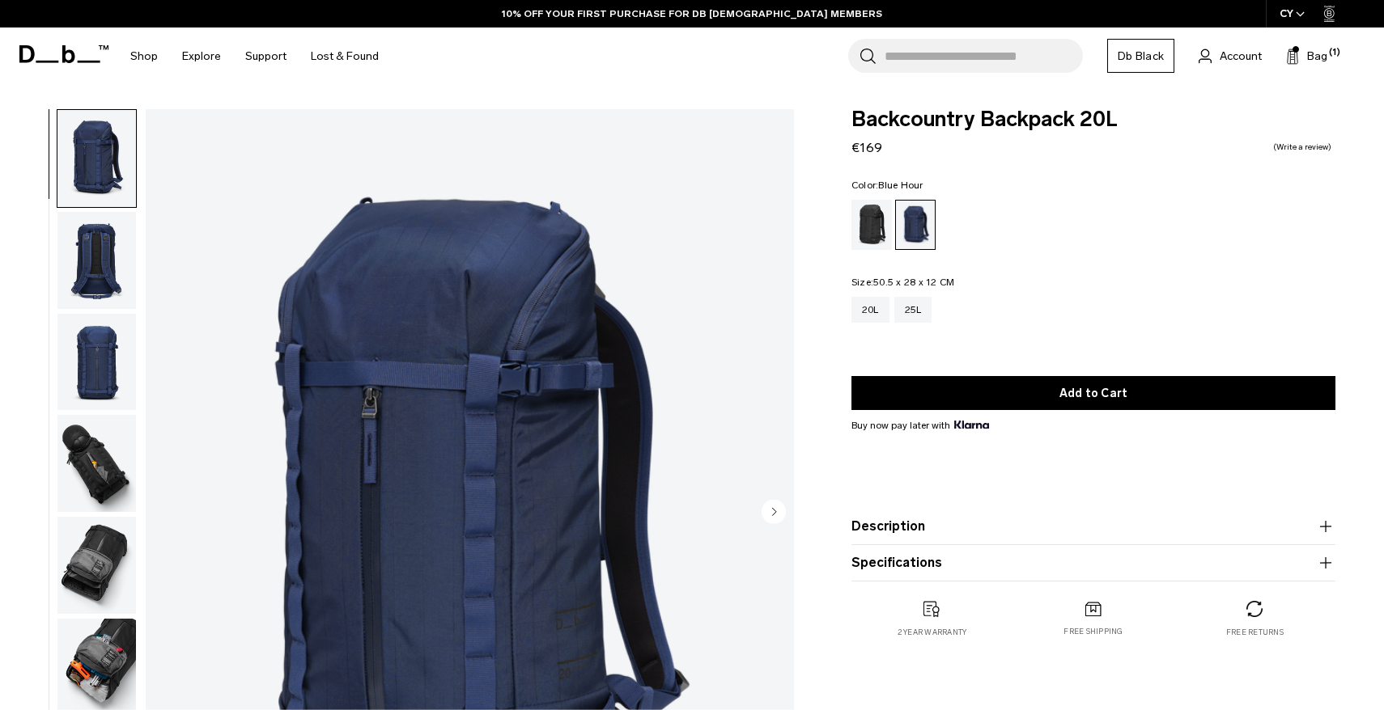
click at [117, 486] on img "button" at bounding box center [96, 463] width 78 height 97
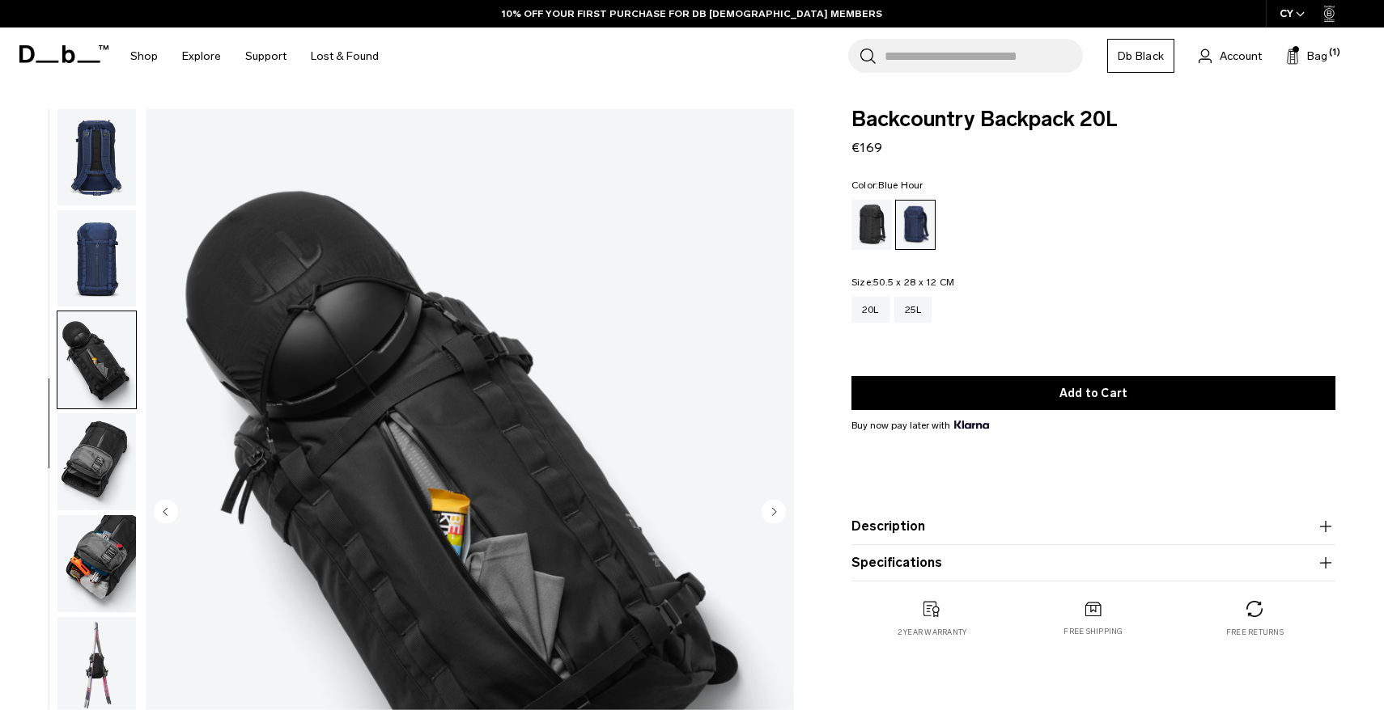
click at [106, 425] on img "button" at bounding box center [96, 461] width 78 height 97
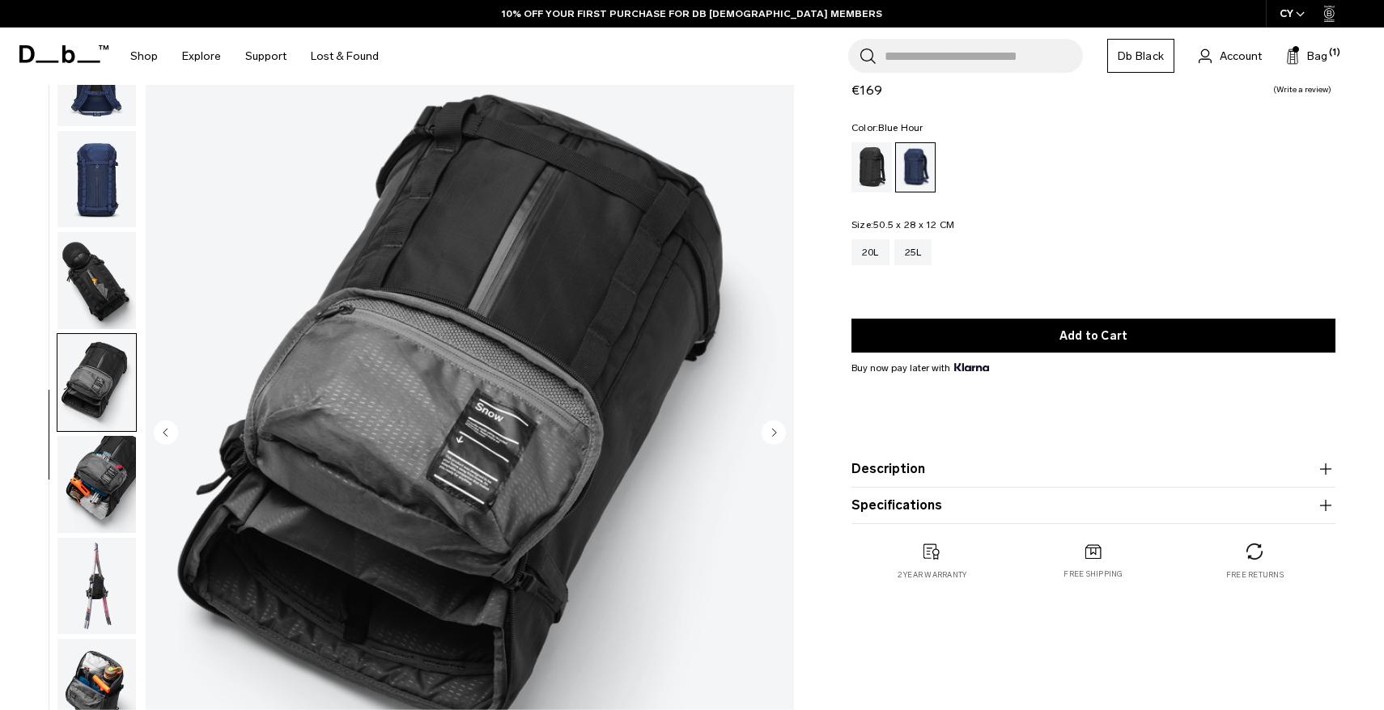
scroll to position [95, 0]
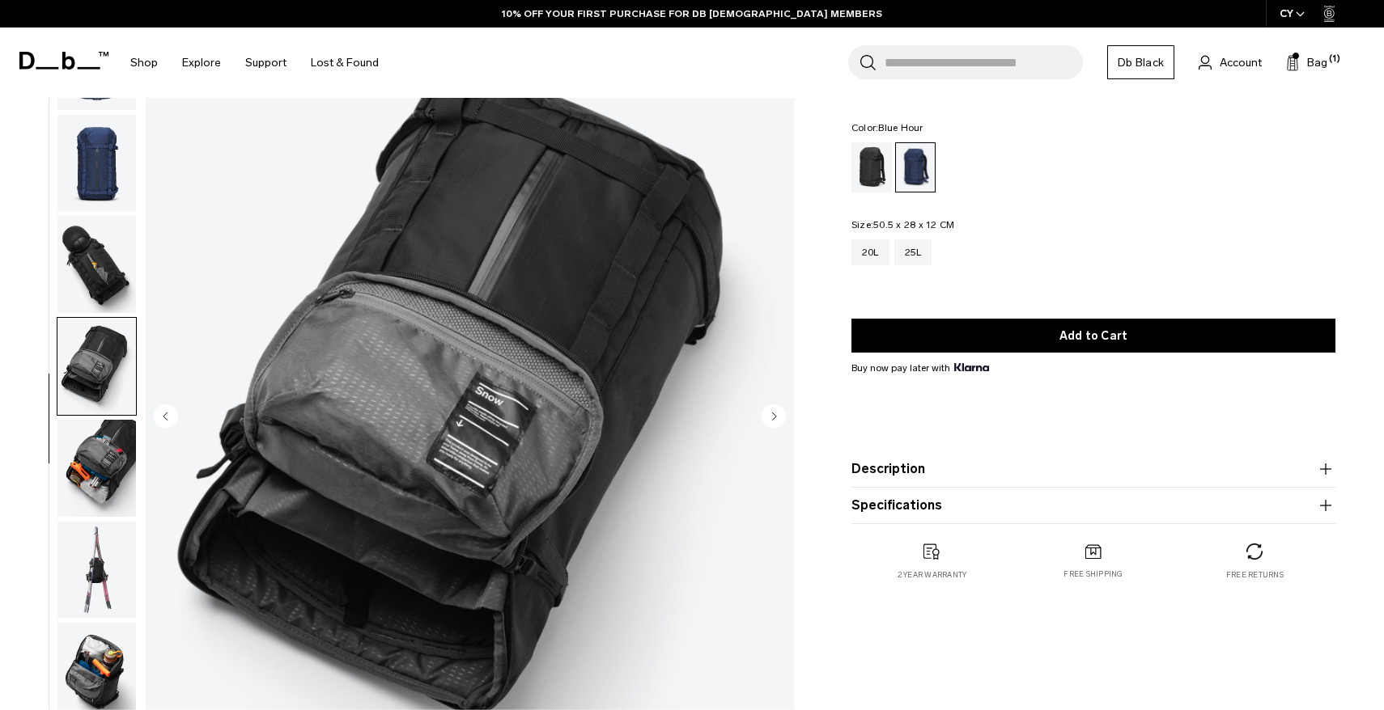
click at [100, 476] on img "button" at bounding box center [96, 468] width 78 height 97
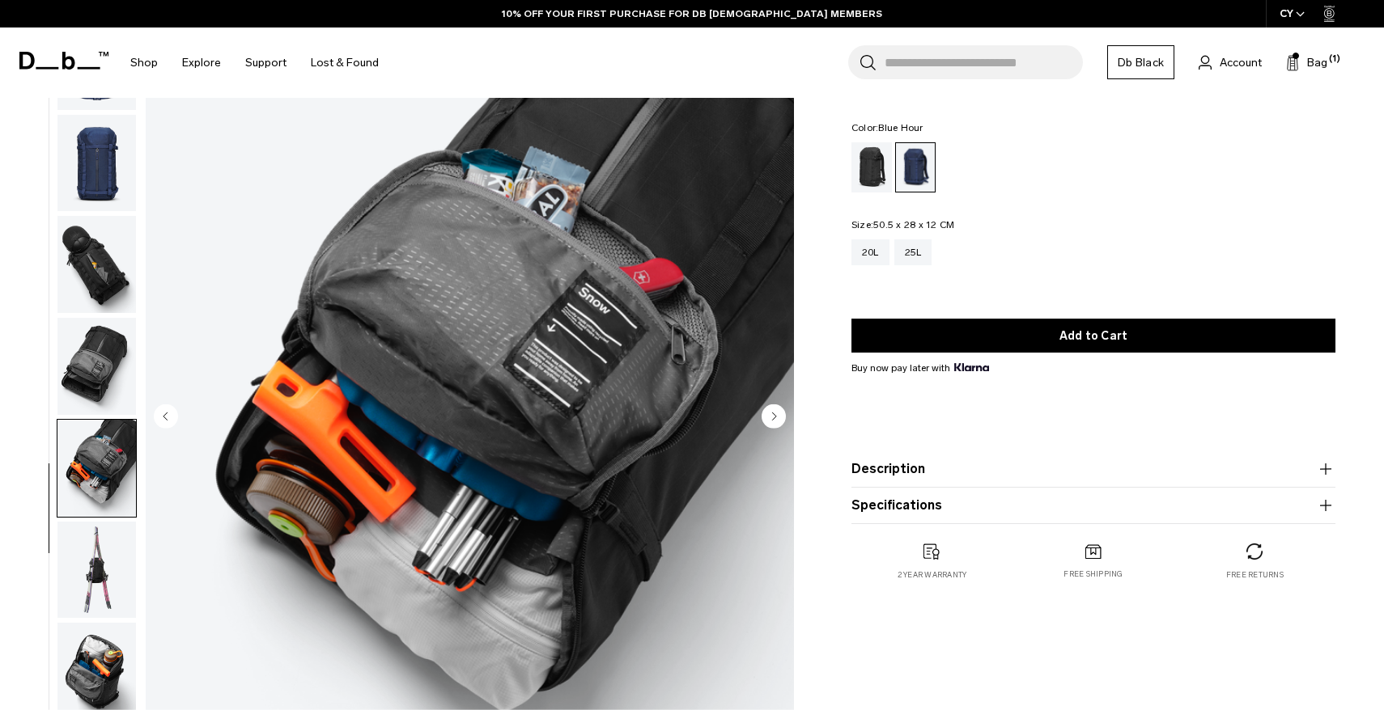
click at [100, 515] on img "button" at bounding box center [96, 468] width 78 height 97
click at [100, 549] on img "button" at bounding box center [96, 570] width 78 height 97
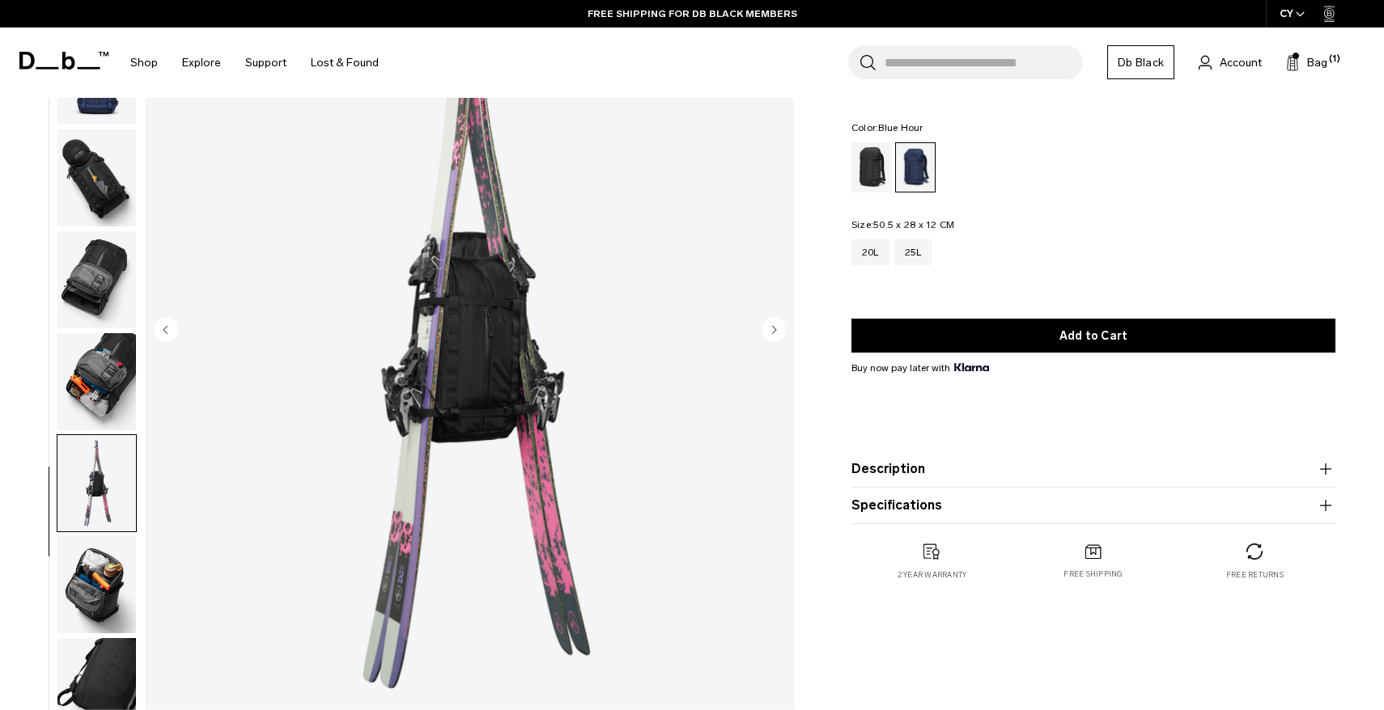
click at [97, 587] on img "button" at bounding box center [96, 584] width 78 height 97
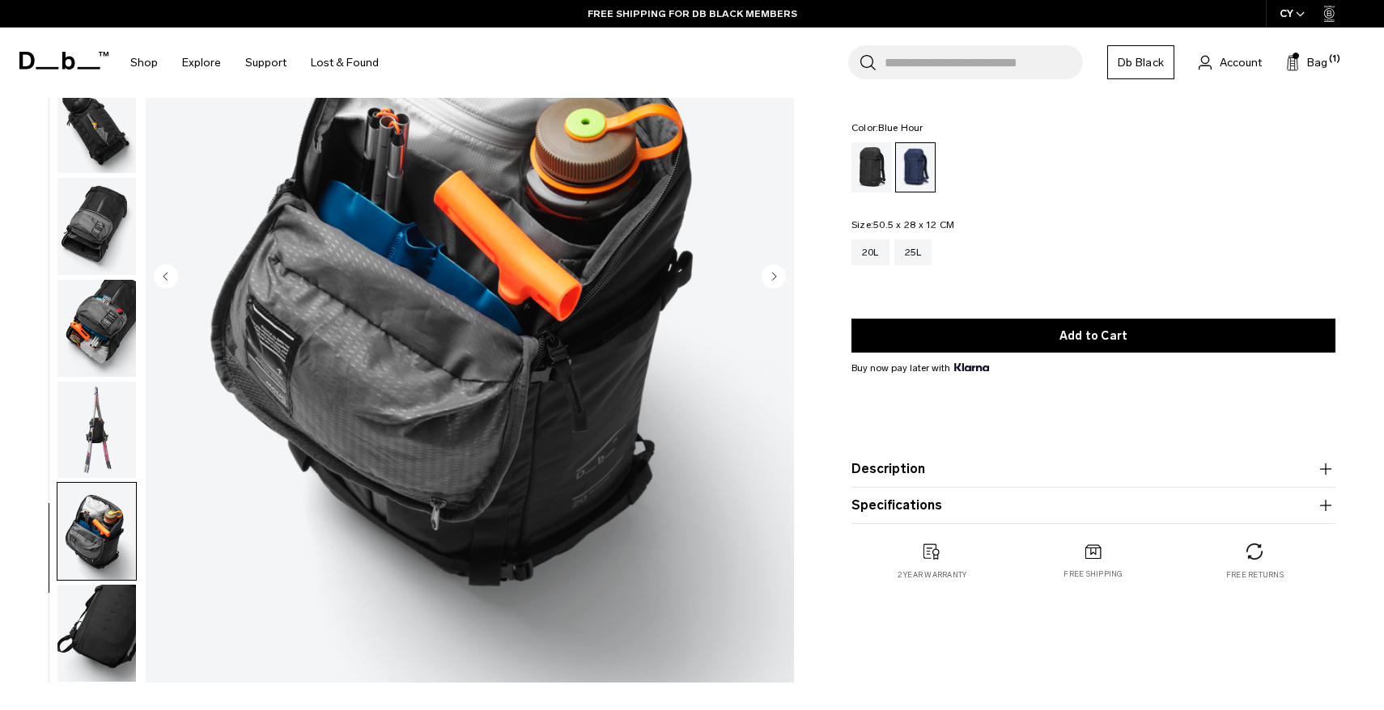
scroll to position [244, 0]
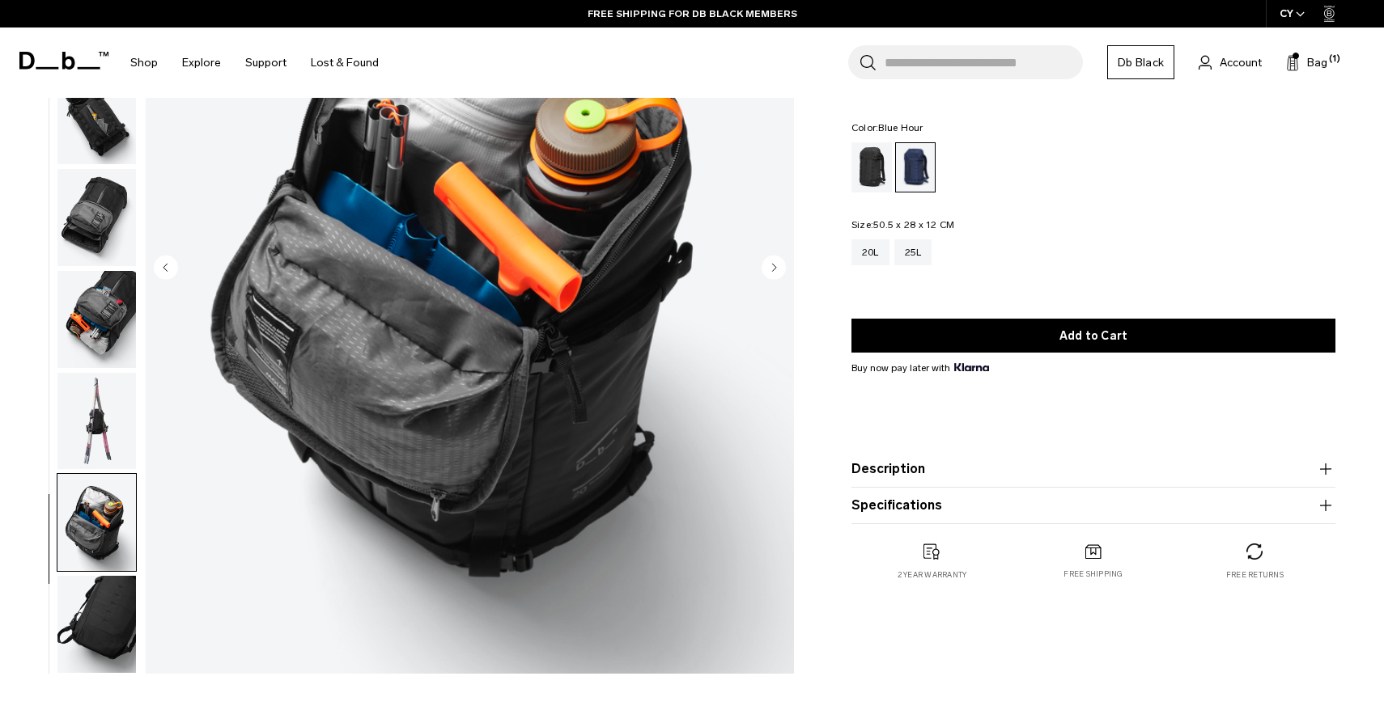
click at [94, 624] on img "button" at bounding box center [96, 624] width 78 height 97
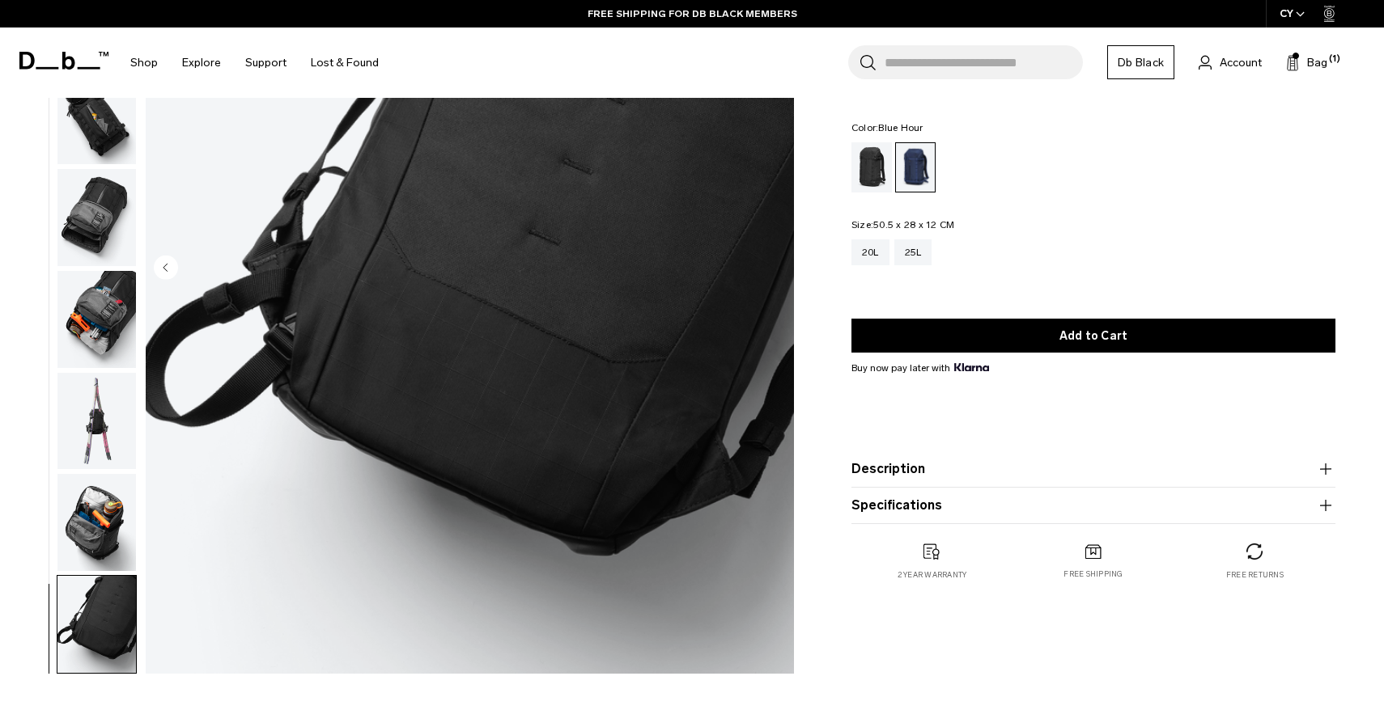
click at [104, 544] on img "button" at bounding box center [96, 522] width 78 height 97
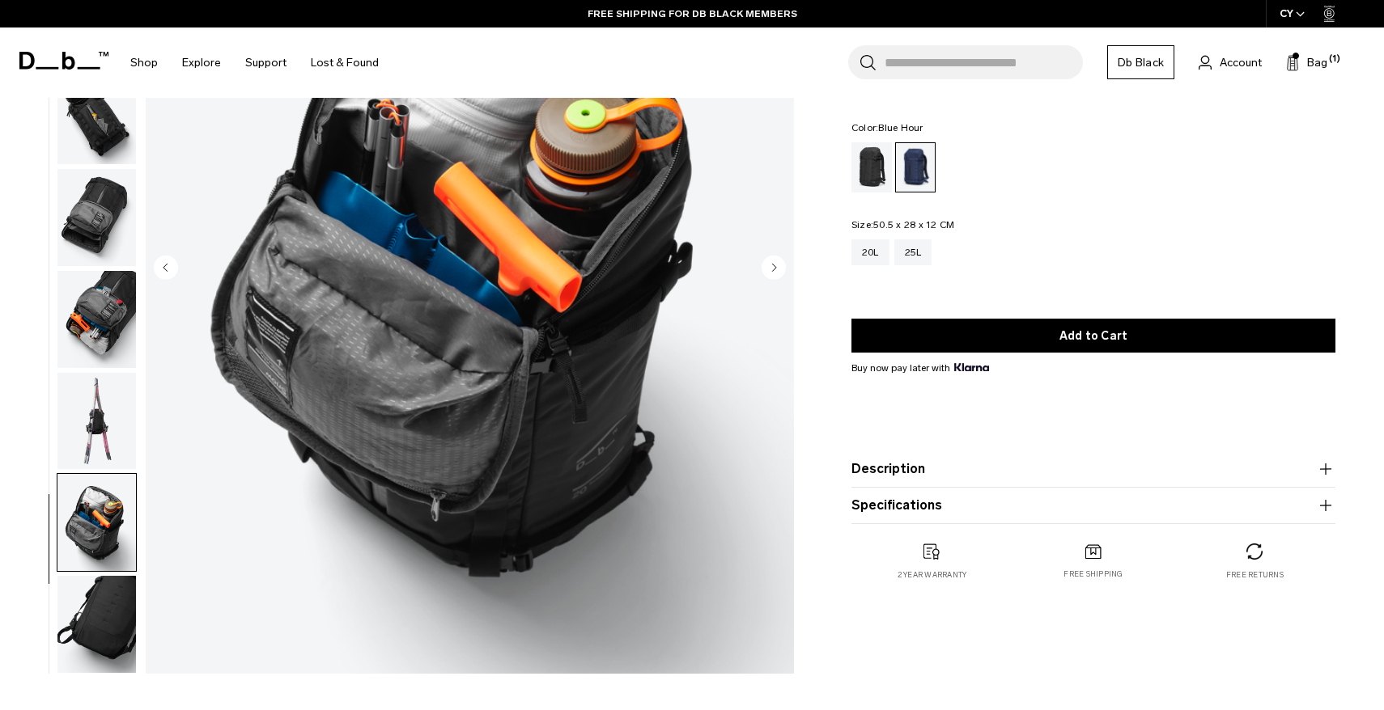
click at [105, 430] on img "button" at bounding box center [96, 421] width 78 height 97
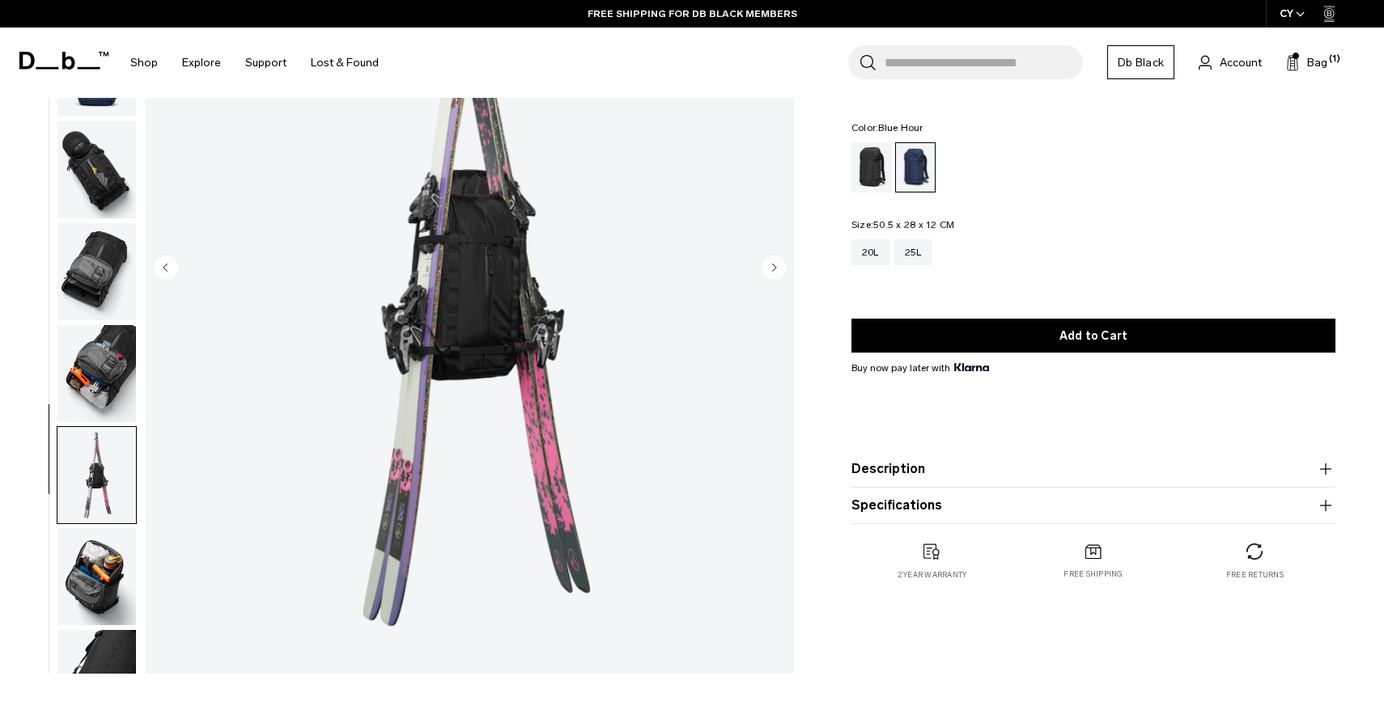
scroll to position [40, 0]
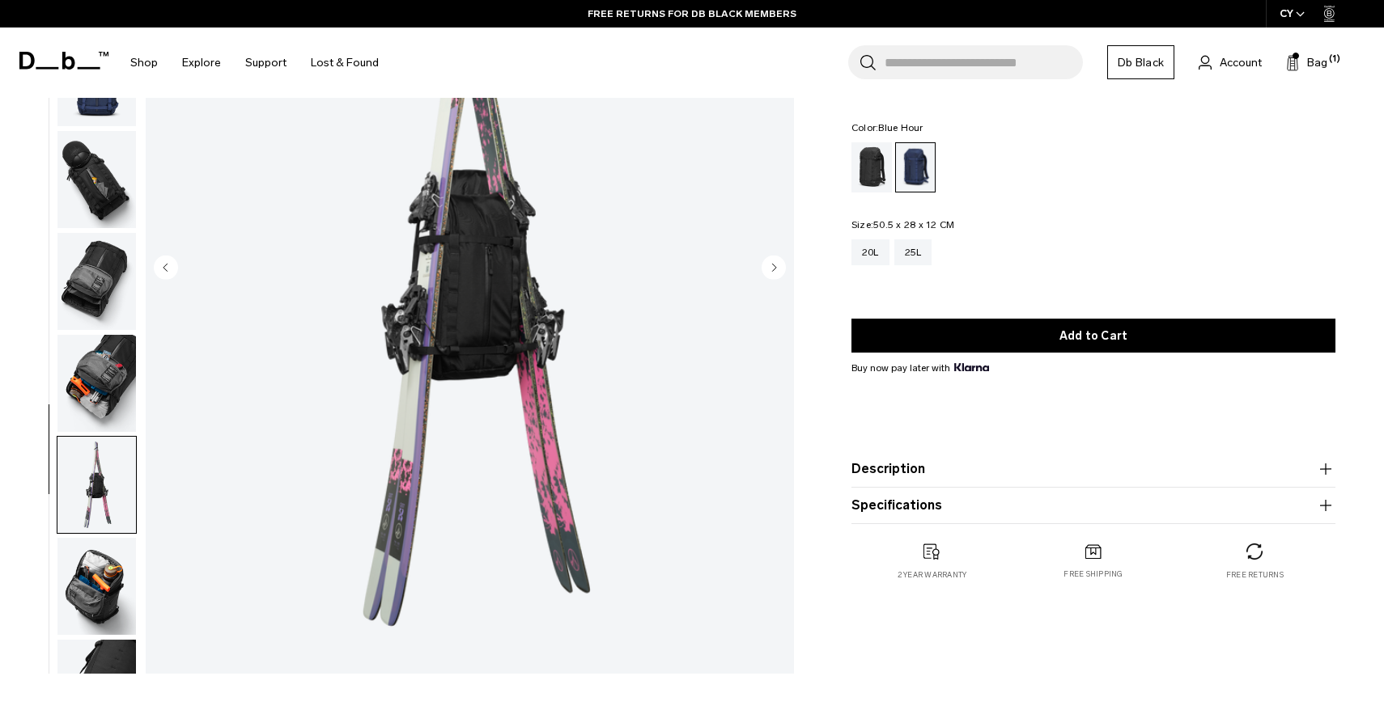
click at [108, 382] on img "button" at bounding box center [96, 383] width 78 height 97
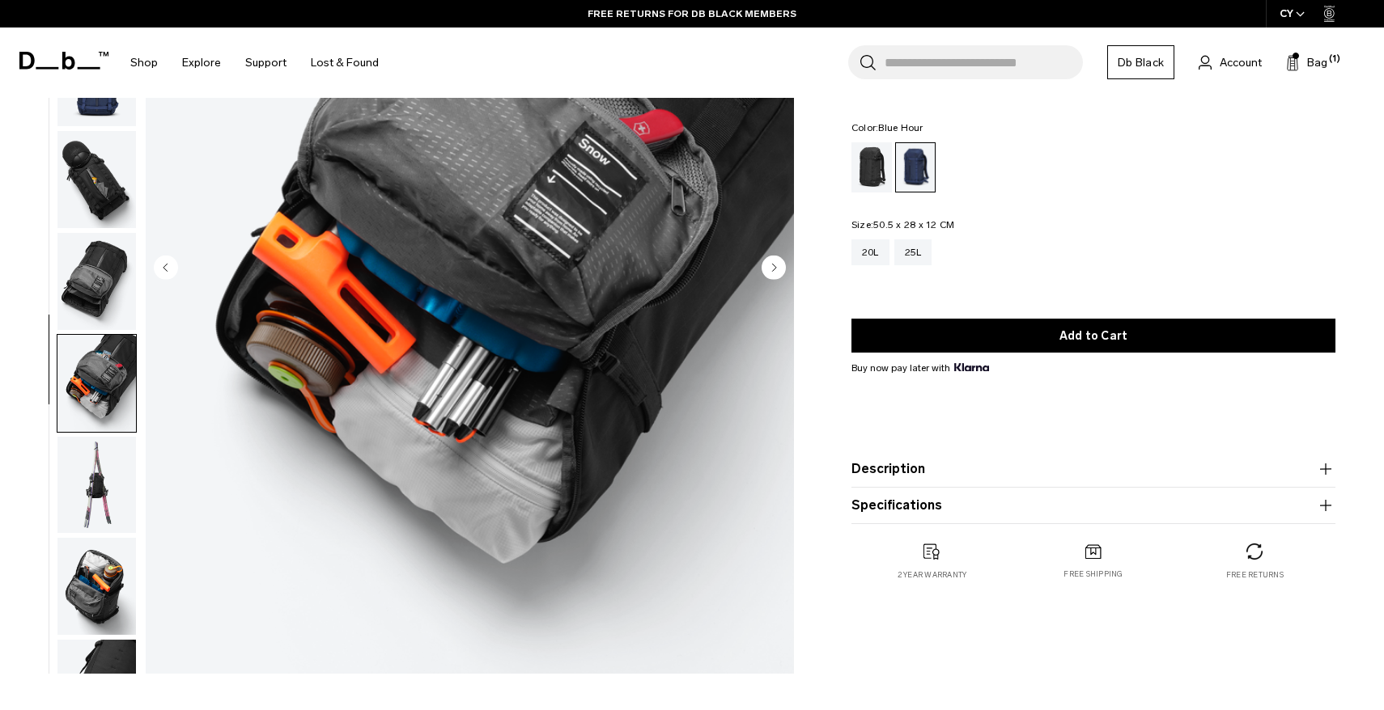
scroll to position [104, 0]
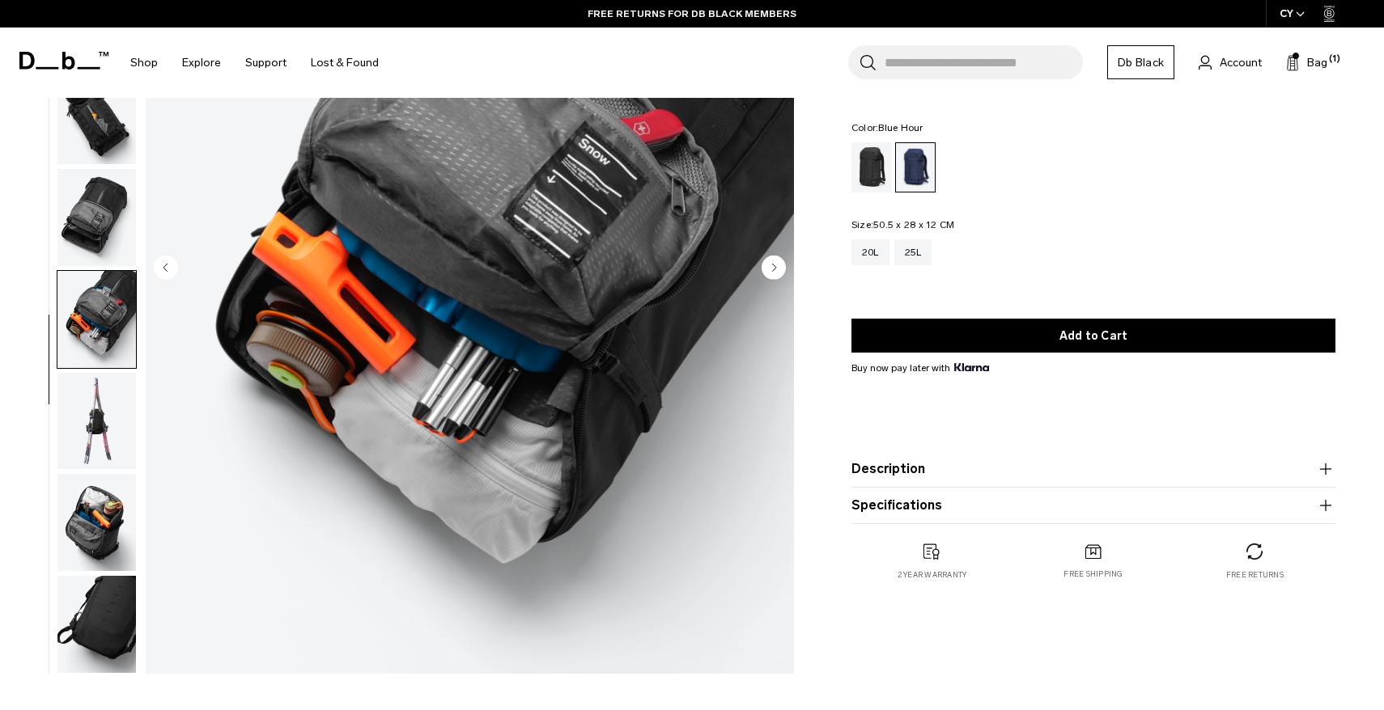
click at [104, 487] on img "button" at bounding box center [96, 522] width 78 height 97
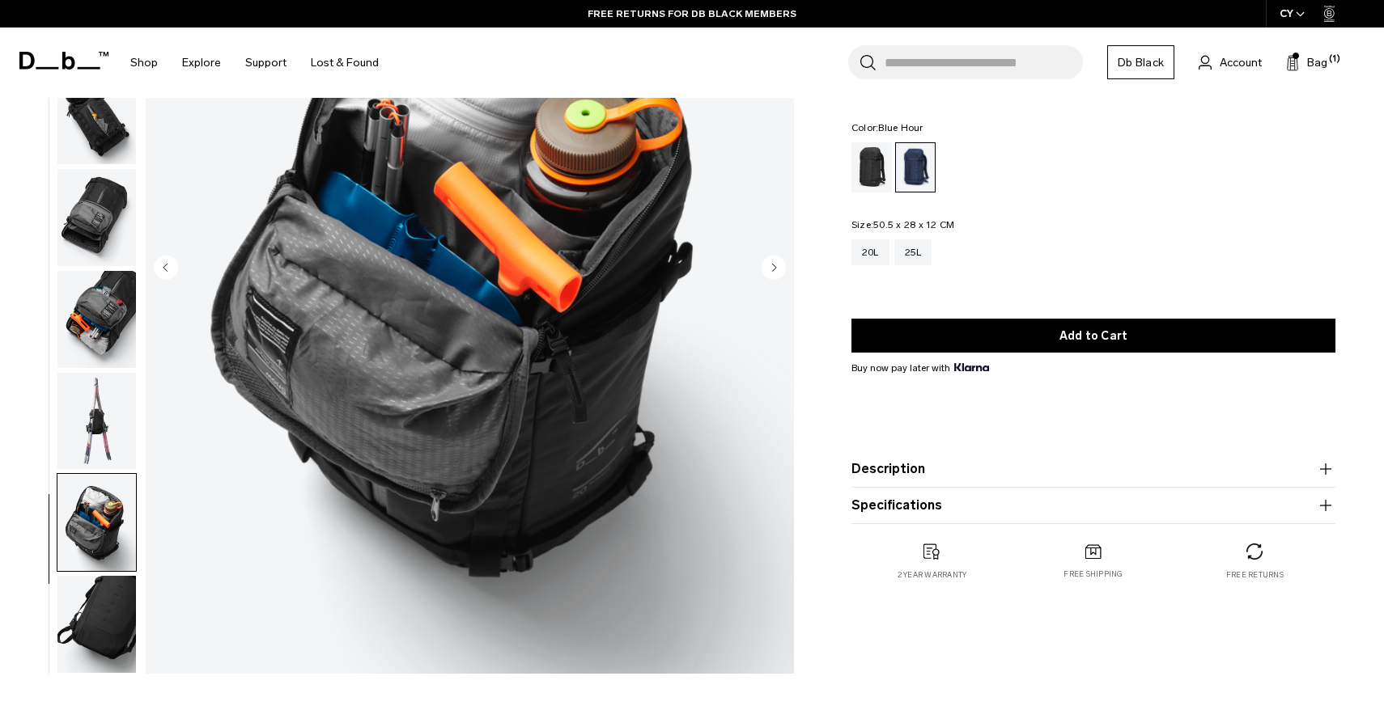
click at [104, 444] on img "button" at bounding box center [96, 421] width 78 height 97
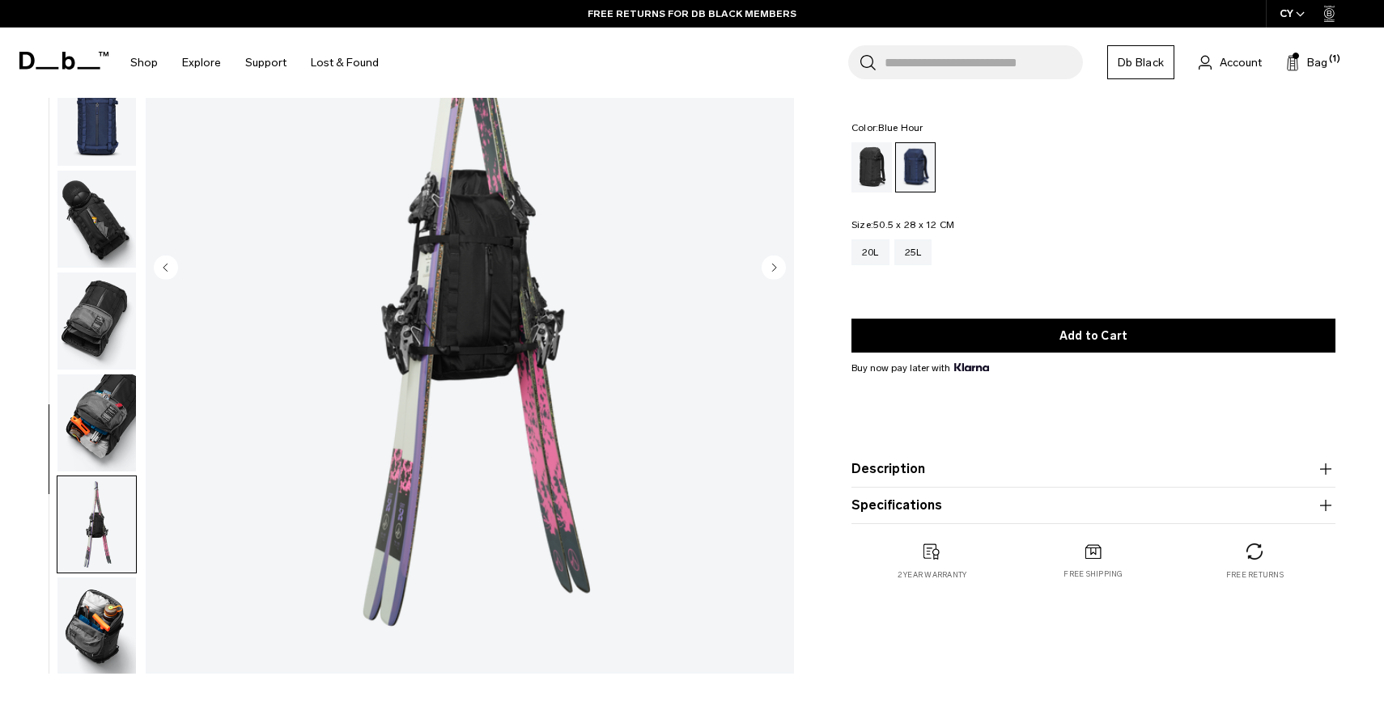
scroll to position [0, 0]
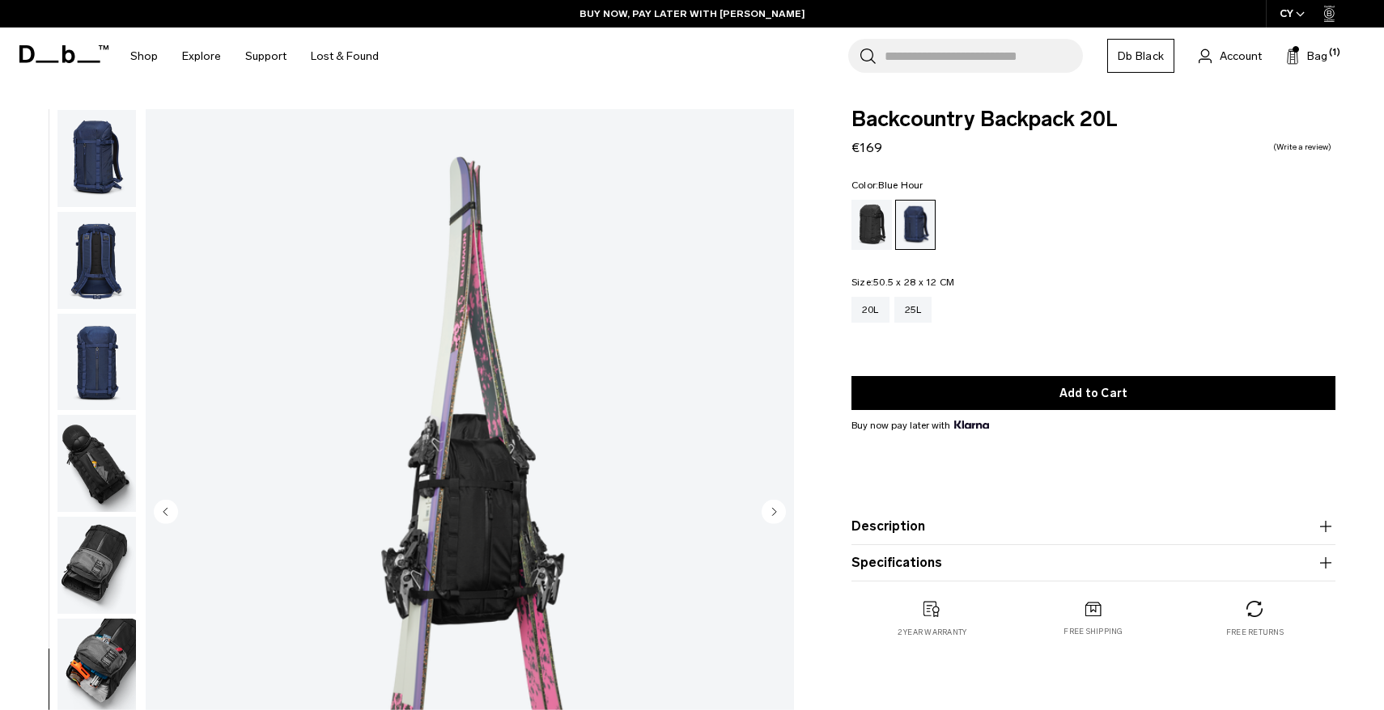
click at [89, 148] on img "button" at bounding box center [96, 158] width 78 height 97
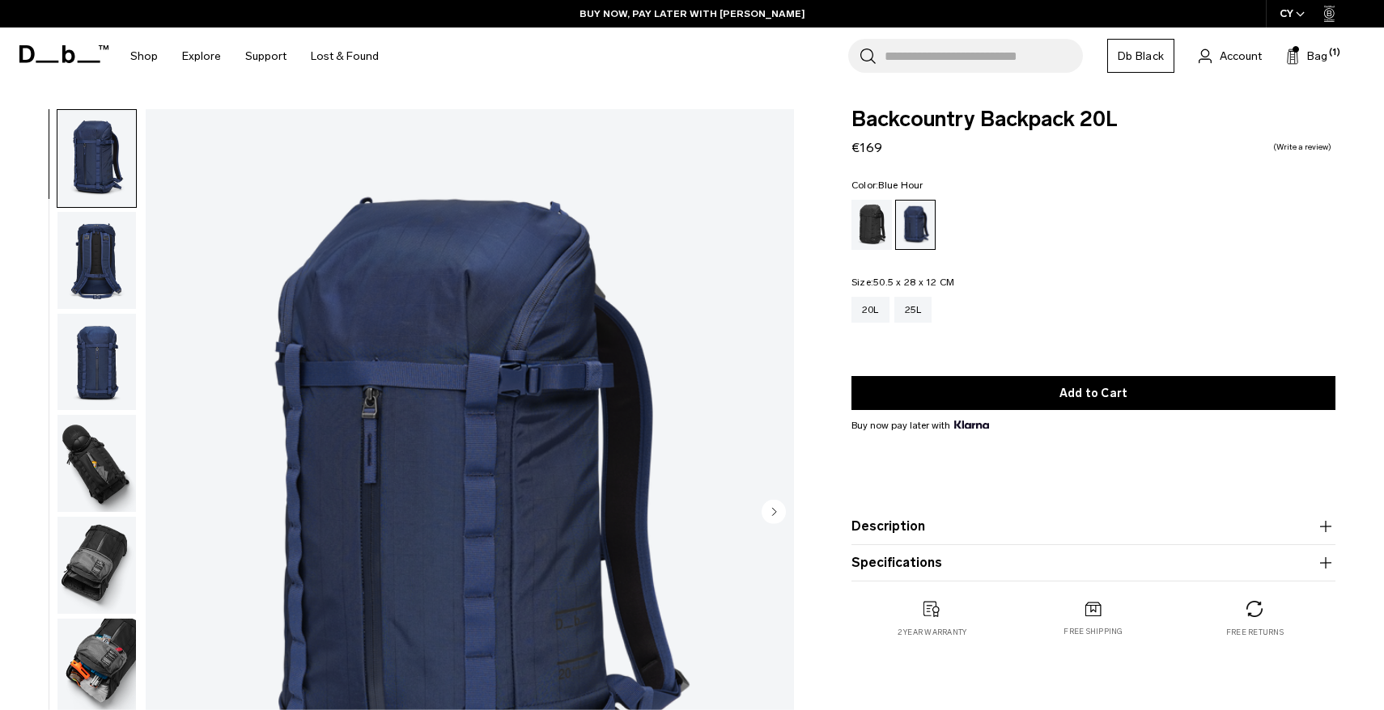
scroll to position [104, 0]
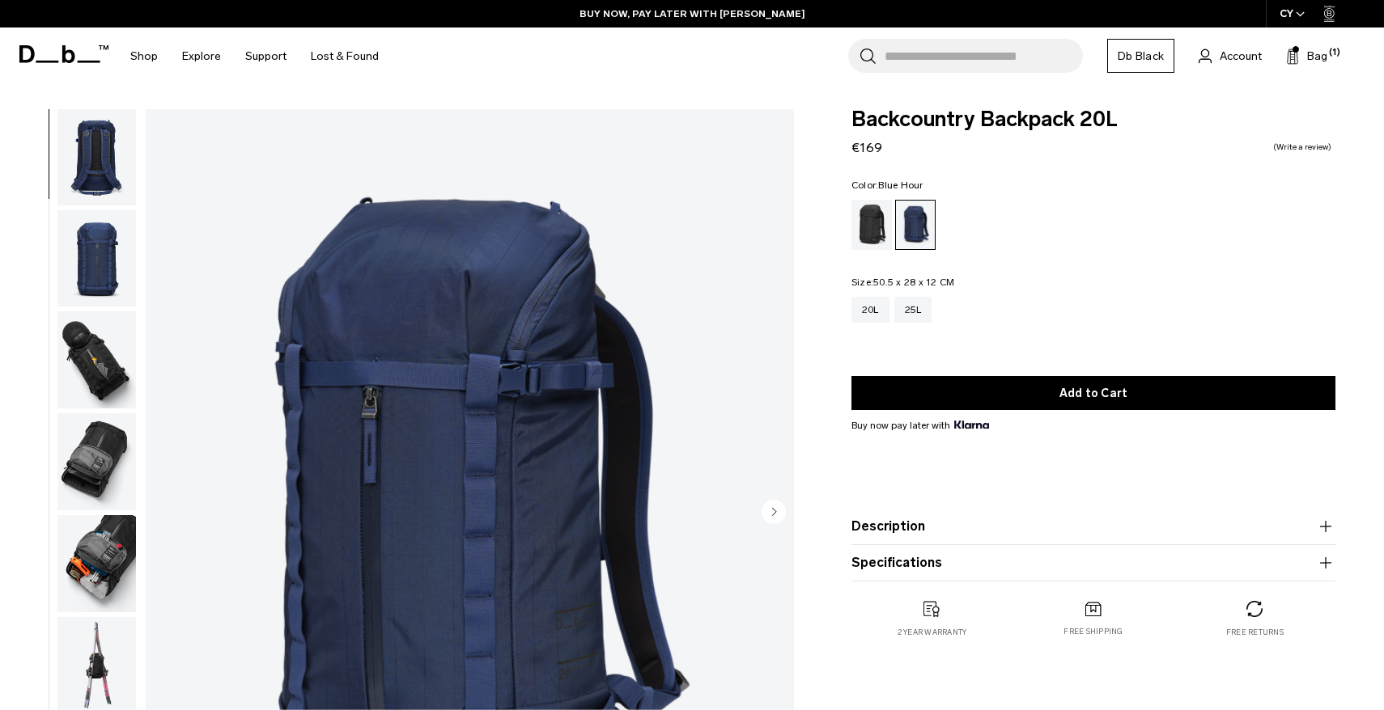
click at [87, 329] on img "button" at bounding box center [96, 360] width 78 height 97
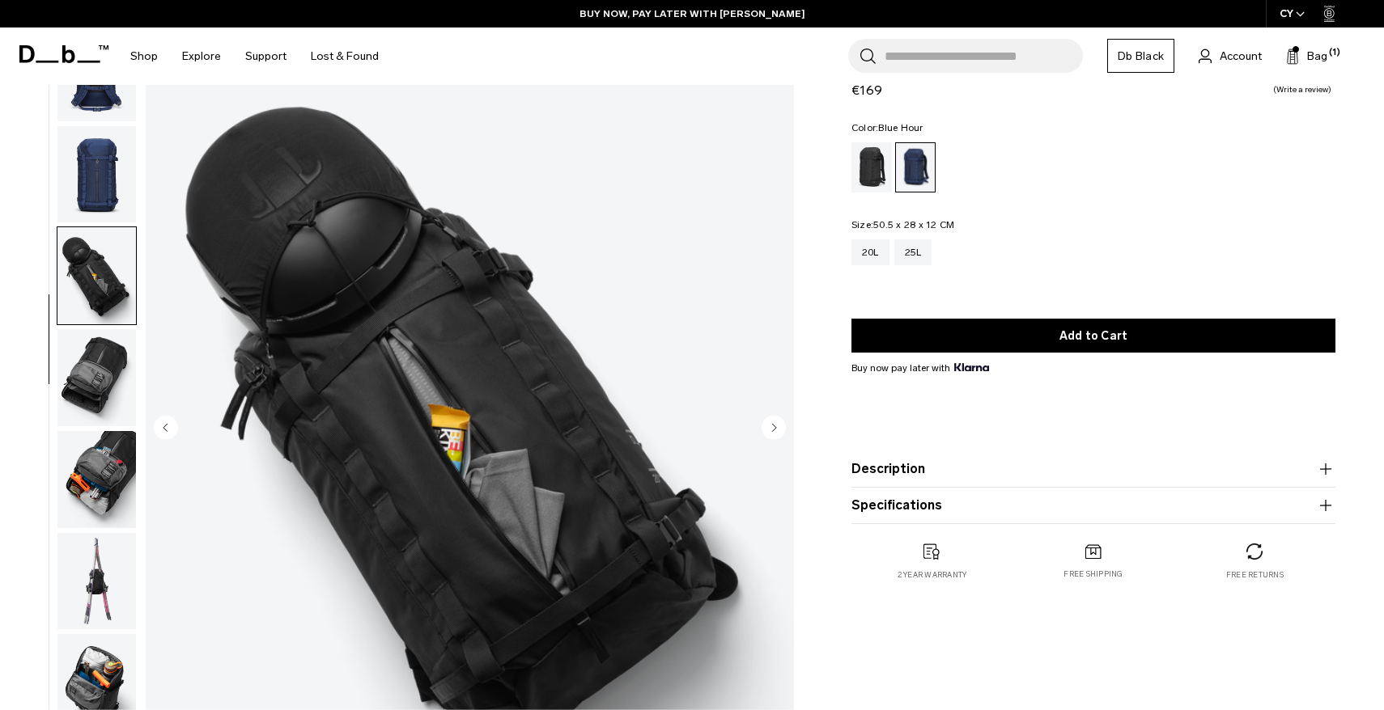
scroll to position [85, 0]
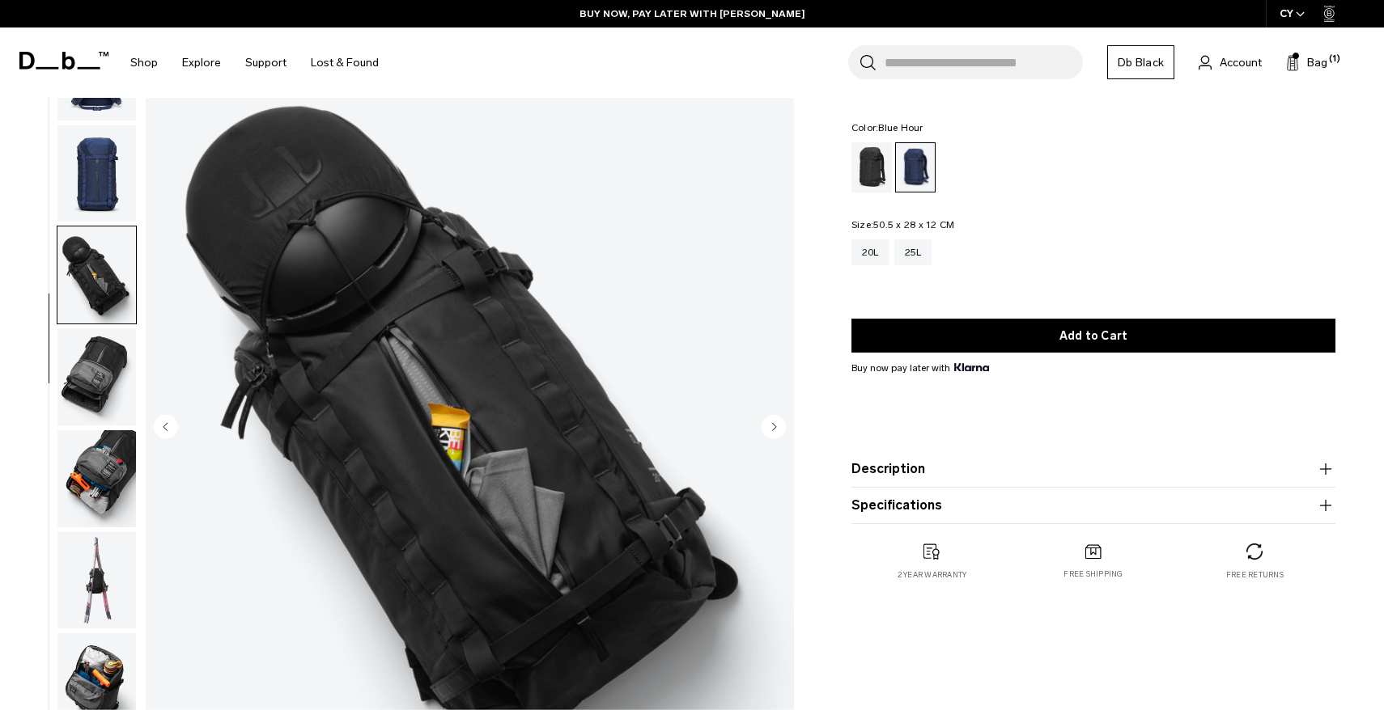
click at [88, 372] on img "button" at bounding box center [96, 377] width 78 height 97
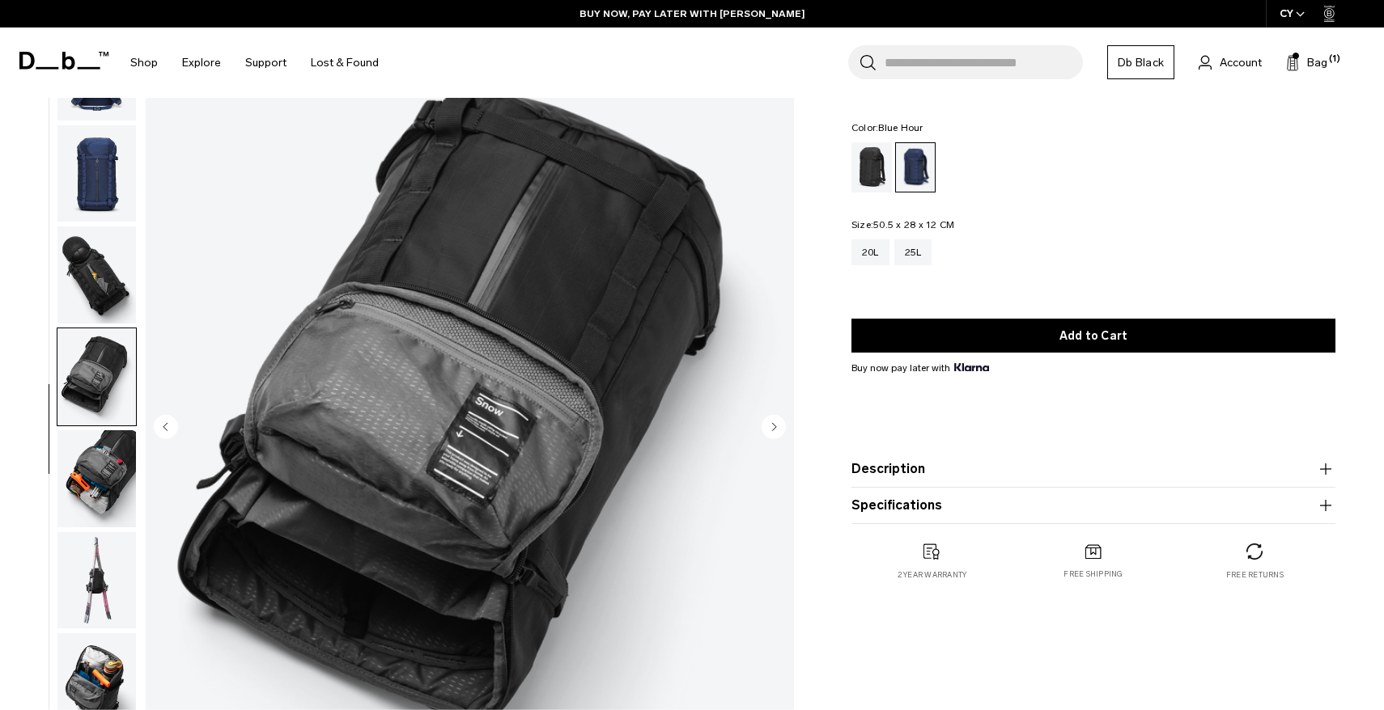
click at [102, 336] on img "button" at bounding box center [96, 377] width 78 height 97
click at [85, 452] on img "button" at bounding box center [96, 478] width 78 height 97
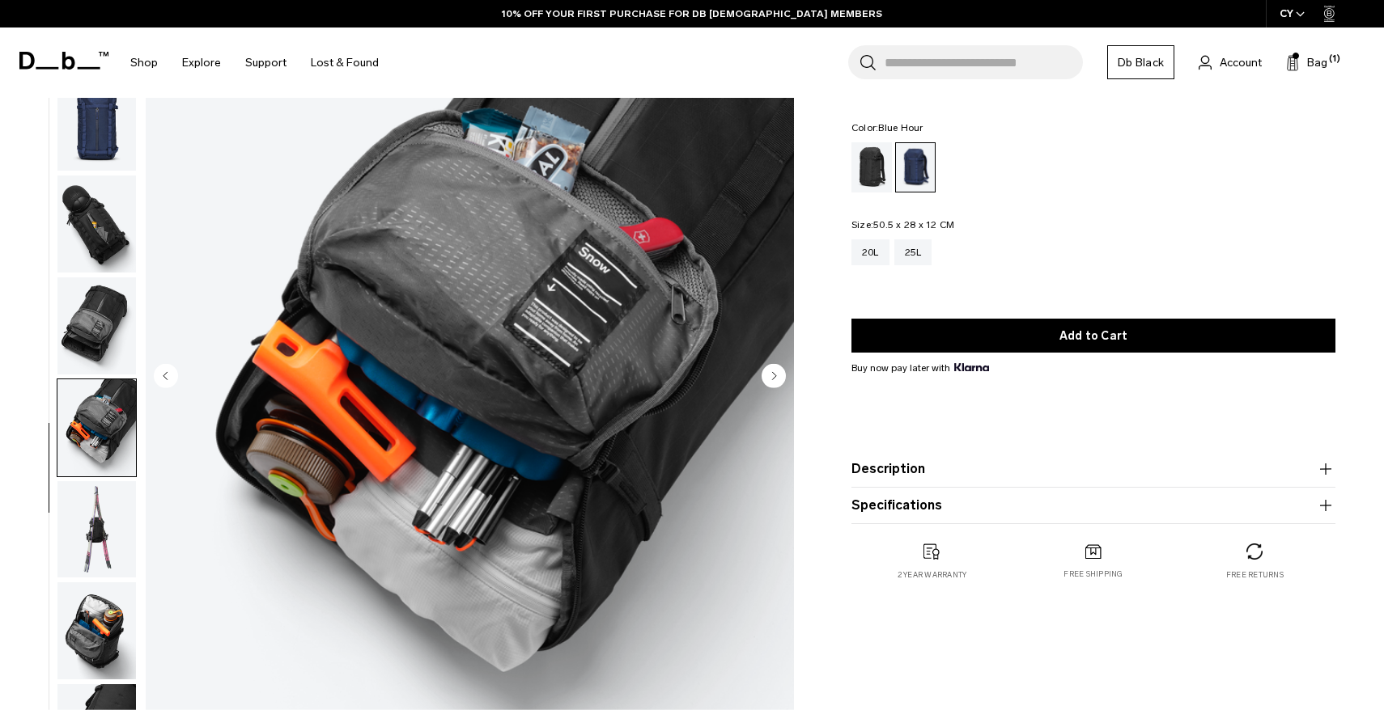
scroll to position [137, 0]
click at [99, 494] on img "button" at bounding box center [96, 529] width 78 height 97
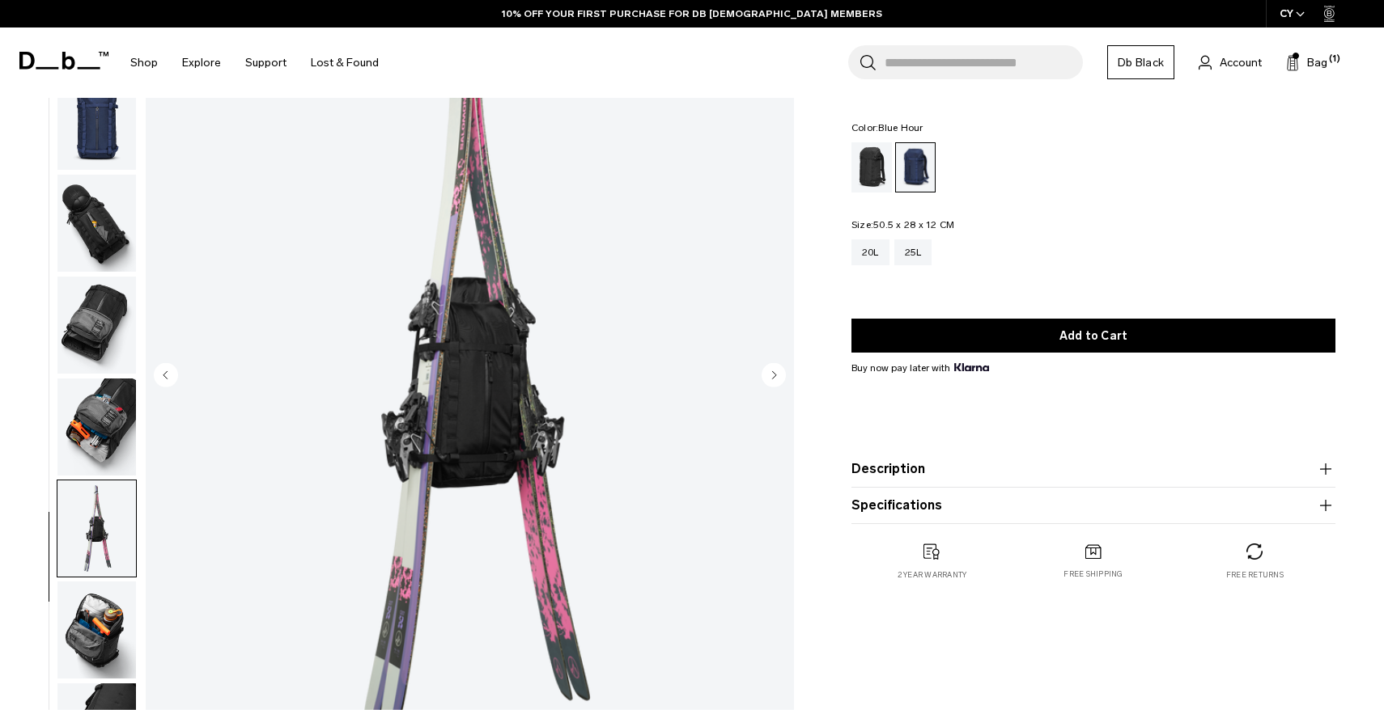
click at [99, 641] on img "button" at bounding box center [96, 630] width 78 height 97
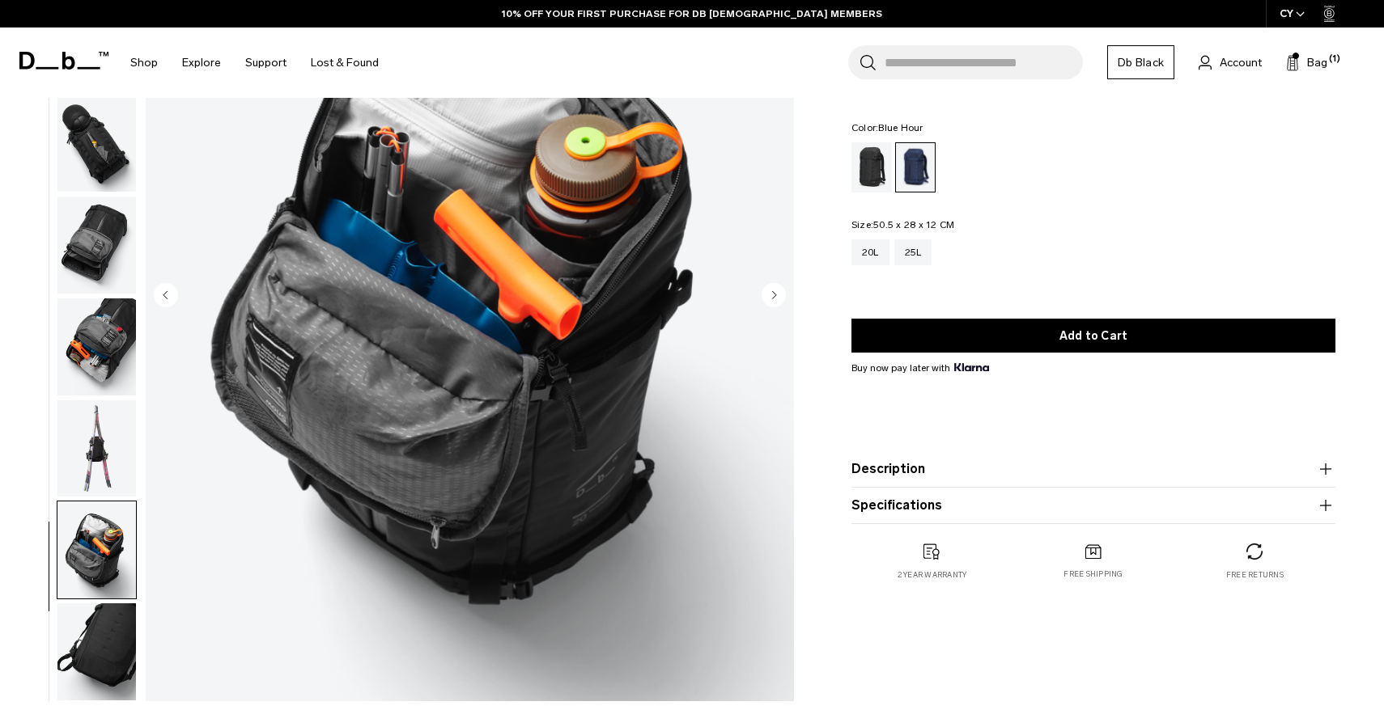
scroll to position [218, 0]
click at [111, 663] on img "button" at bounding box center [96, 651] width 78 height 97
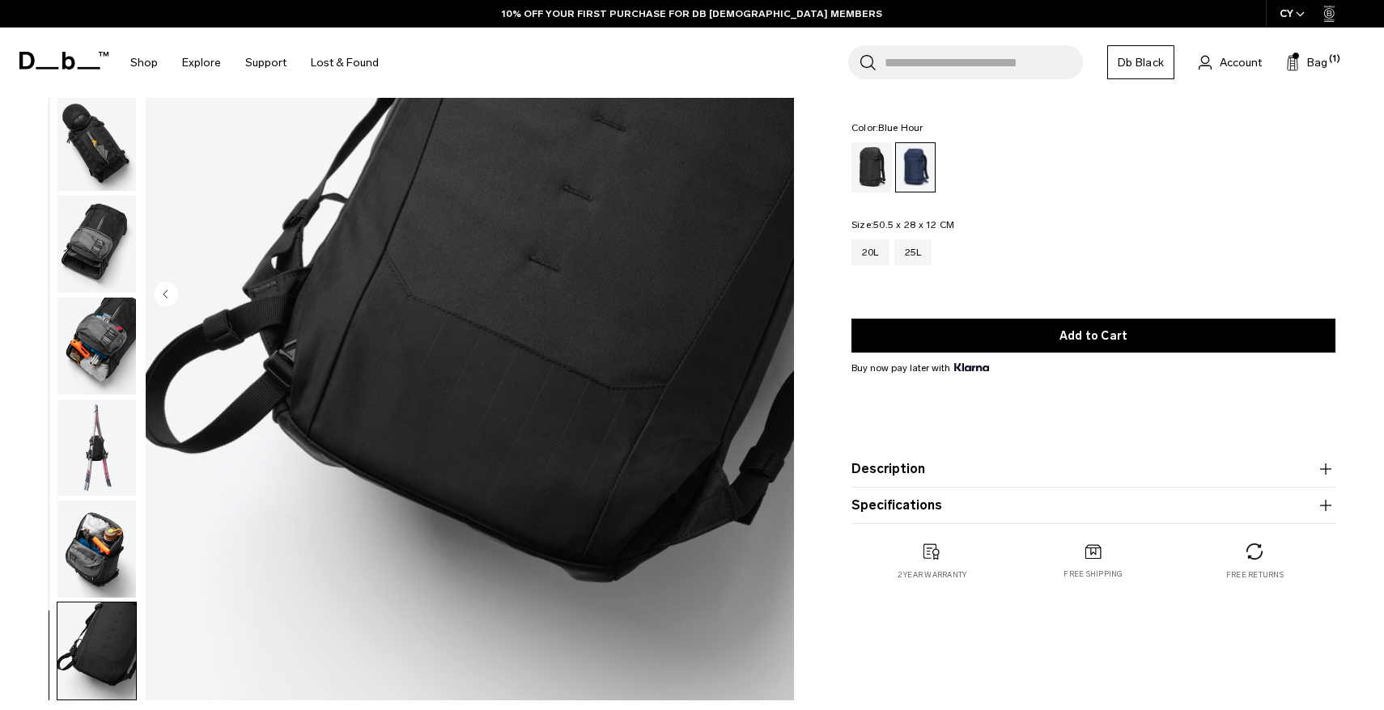
scroll to position [0, 0]
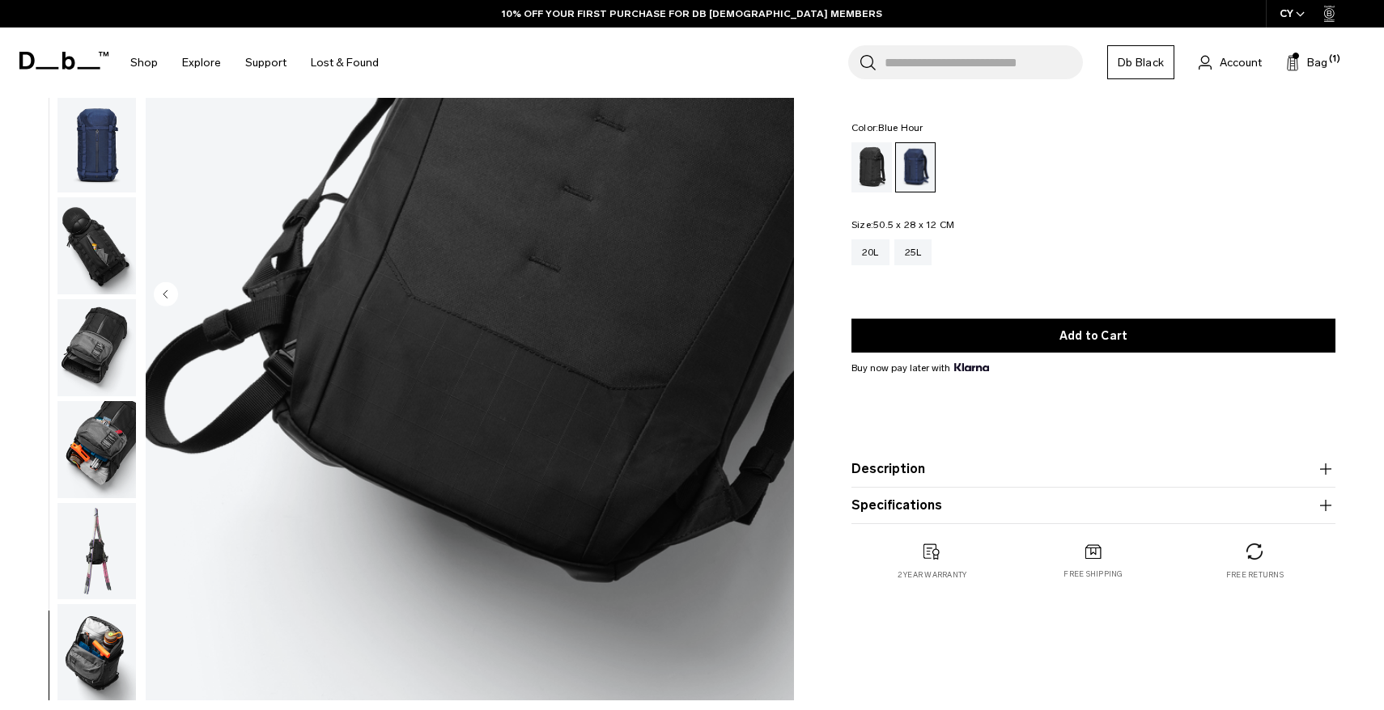
click at [104, 135] on img "button" at bounding box center [96, 144] width 78 height 97
